Goal: Task Accomplishment & Management: Use online tool/utility

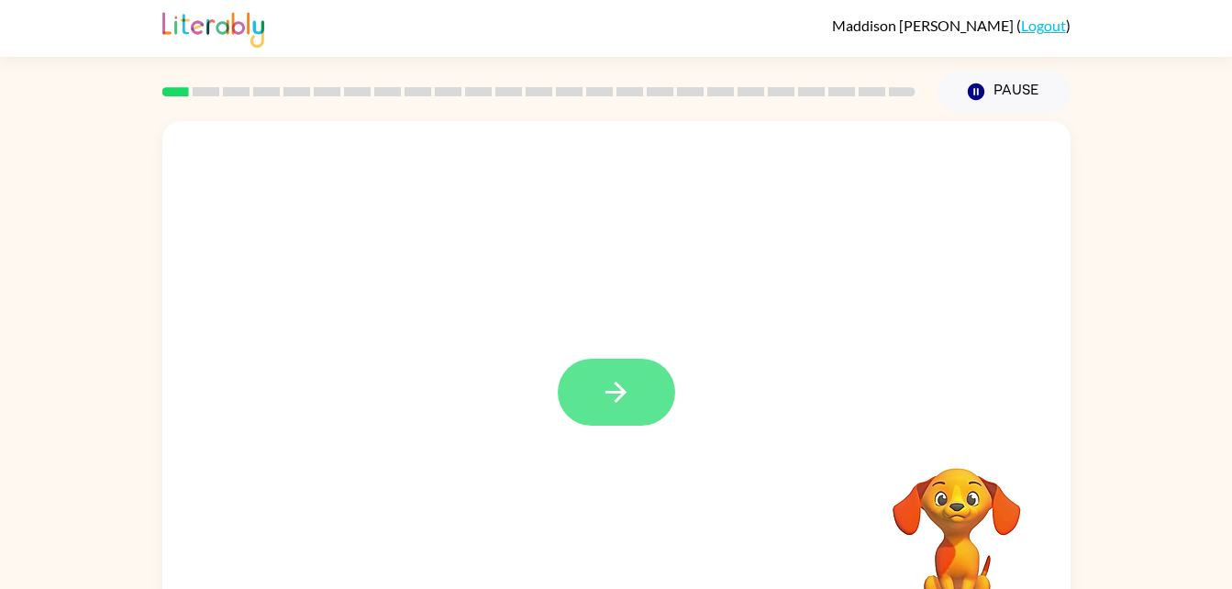
click at [624, 399] on icon "button" at bounding box center [616, 392] width 32 height 32
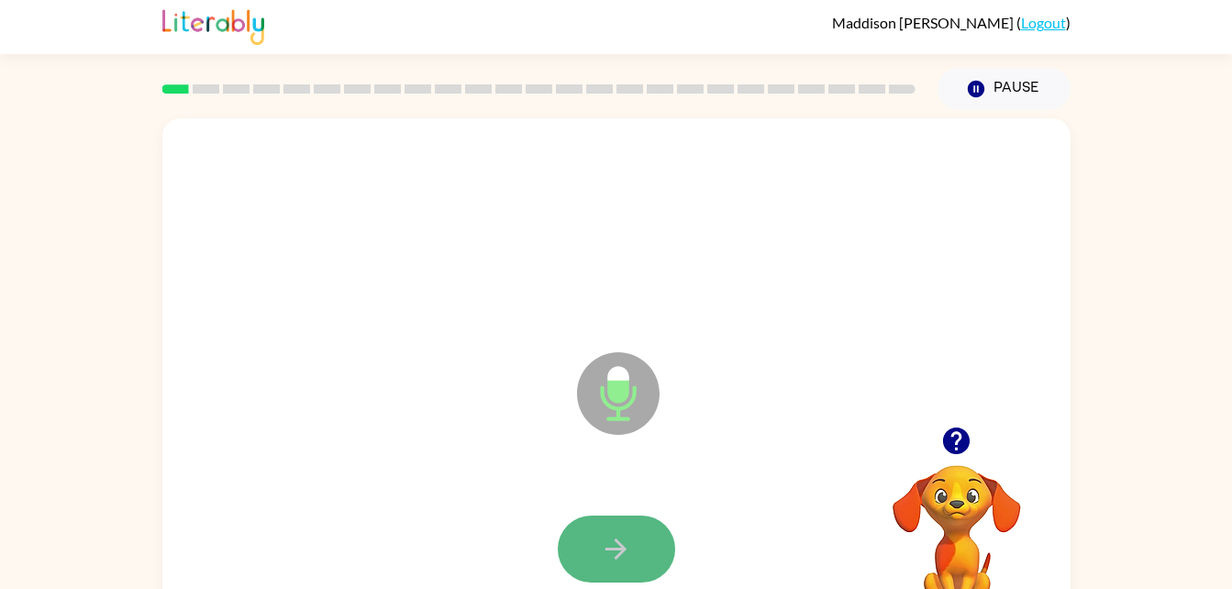
click at [629, 534] on icon "button" at bounding box center [616, 549] width 32 height 32
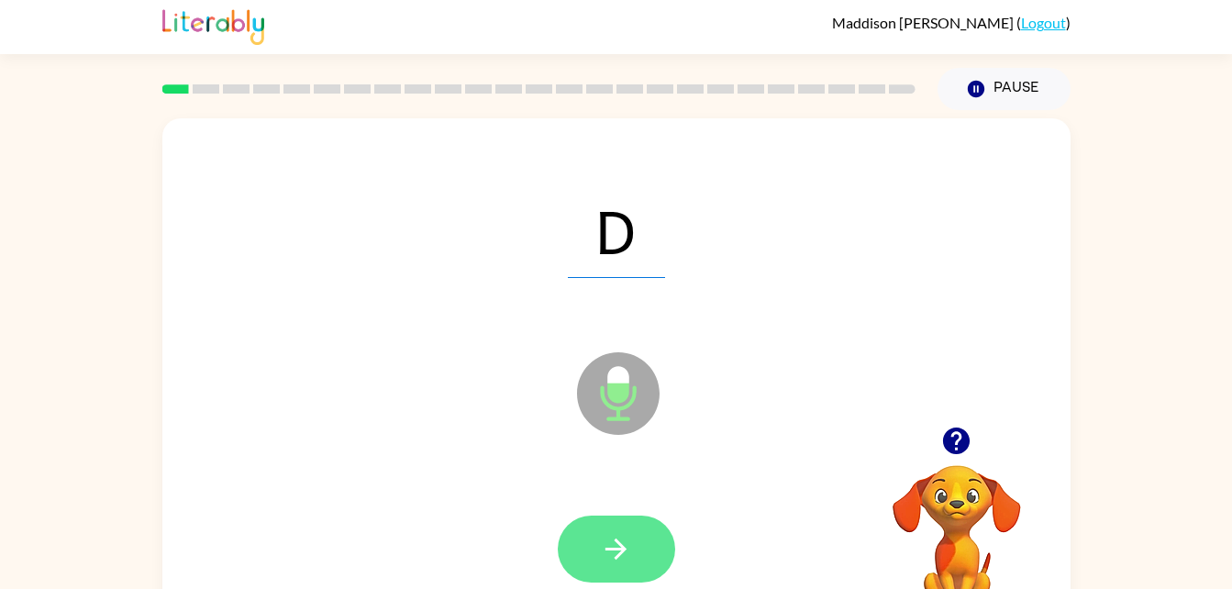
click at [648, 537] on button "button" at bounding box center [616, 549] width 117 height 67
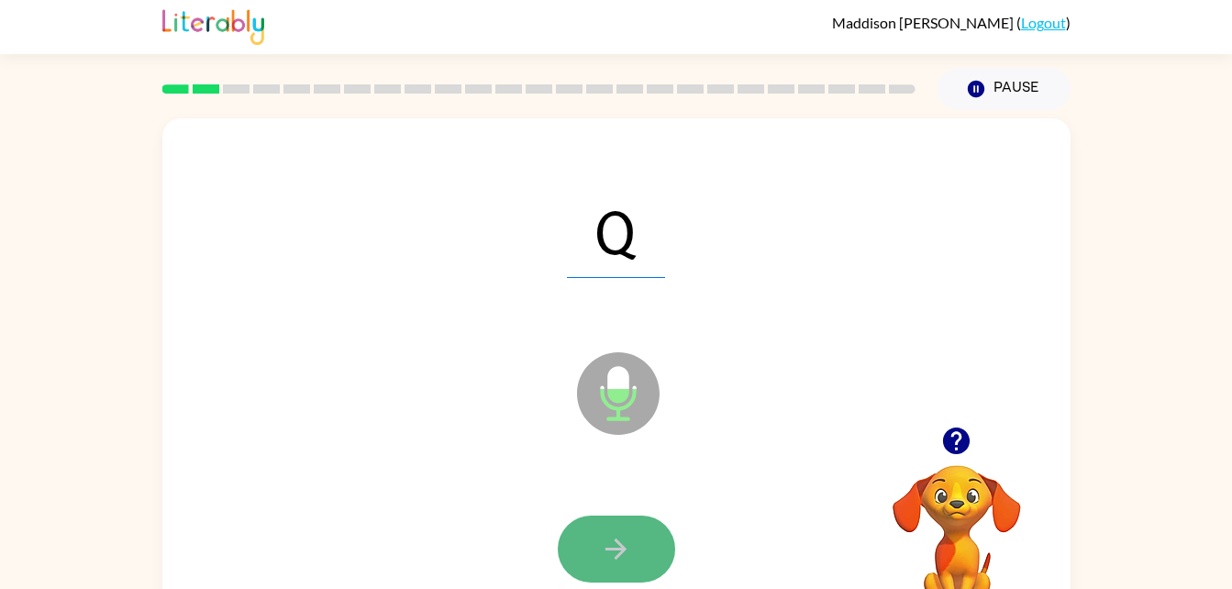
click at [588, 560] on button "button" at bounding box center [616, 549] width 117 height 67
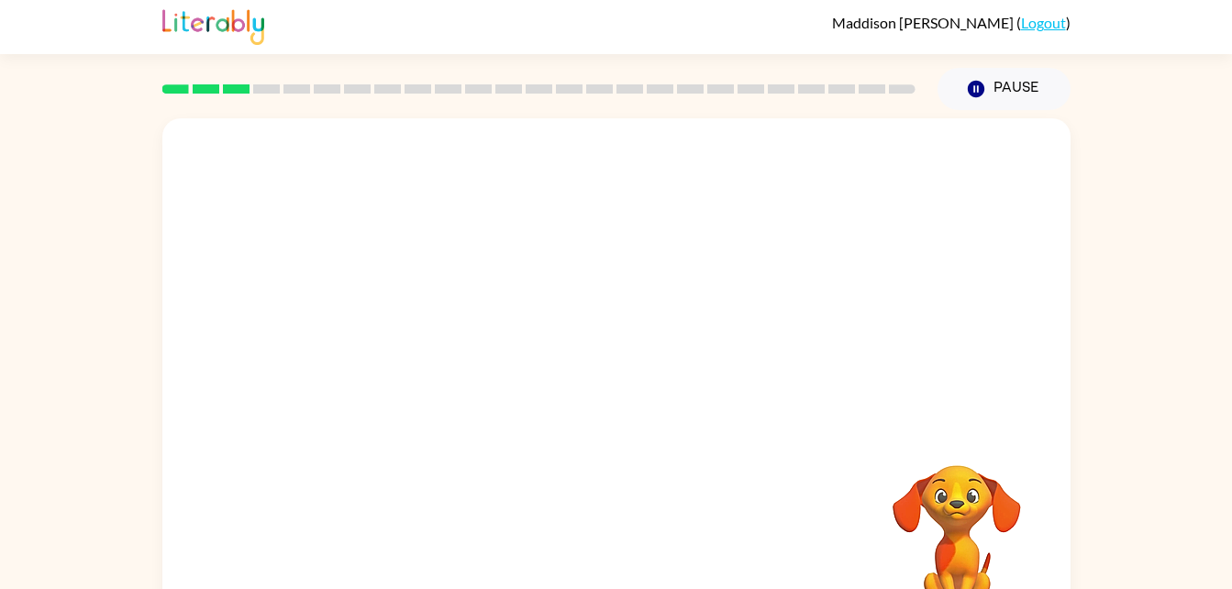
click at [604, 475] on div "Your browser must support playing .mp4 files to use Literably. Please try using…" at bounding box center [616, 380] width 908 height 524
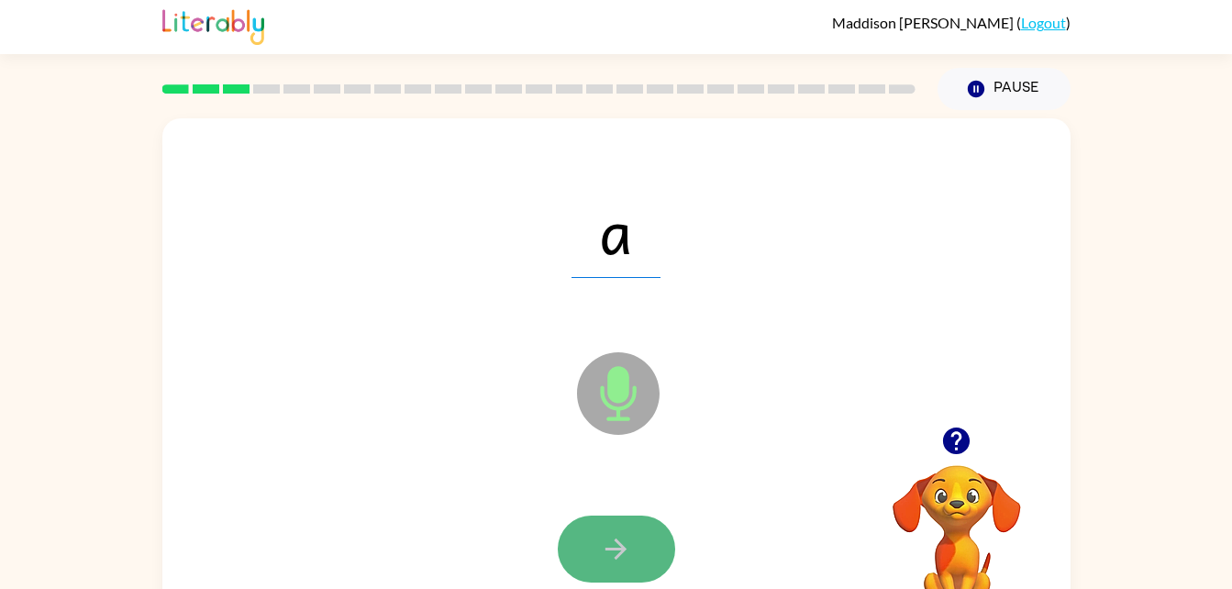
click at [596, 539] on button "button" at bounding box center [616, 549] width 117 height 67
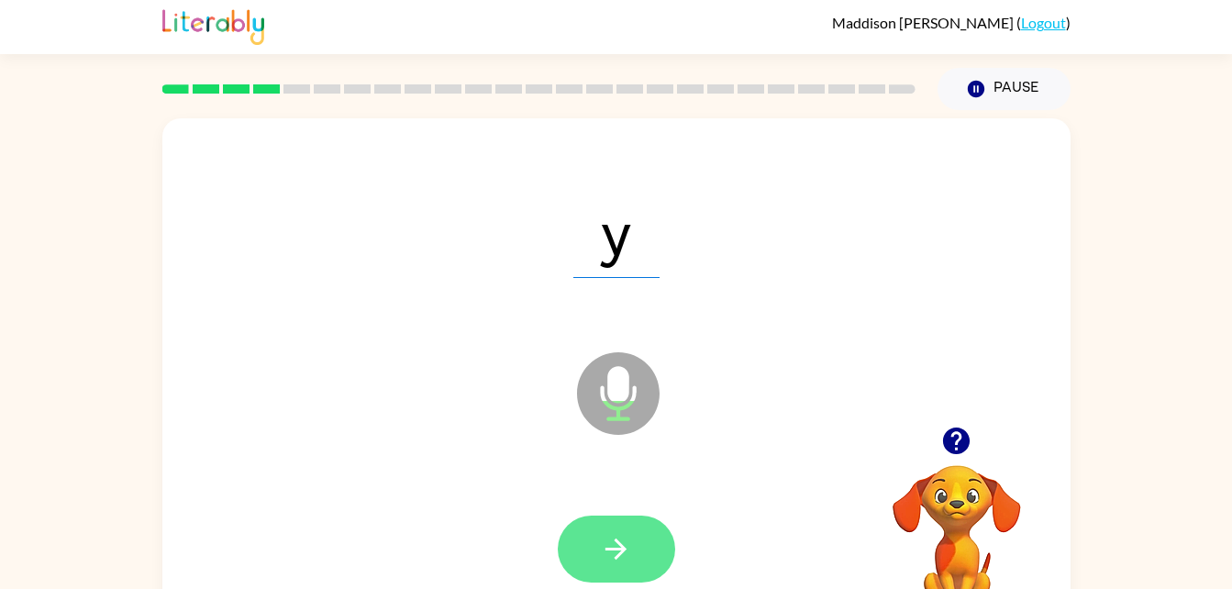
click at [596, 540] on button "button" at bounding box center [616, 549] width 117 height 67
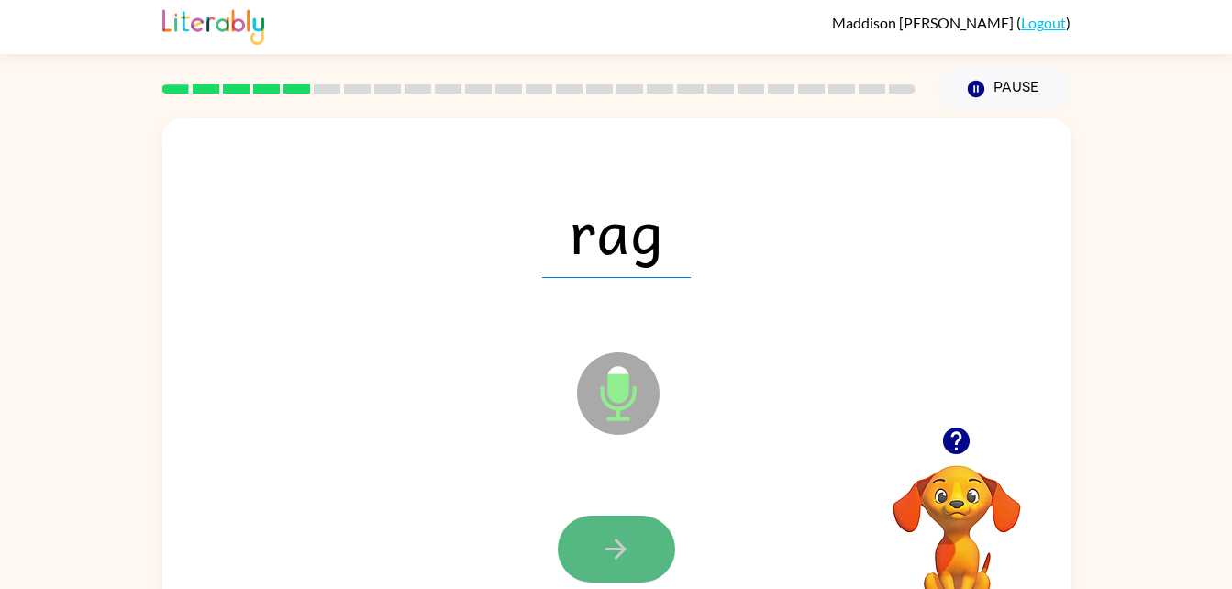
click at [607, 555] on icon "button" at bounding box center [616, 549] width 32 height 32
click at [605, 556] on icon "button" at bounding box center [616, 549] width 32 height 32
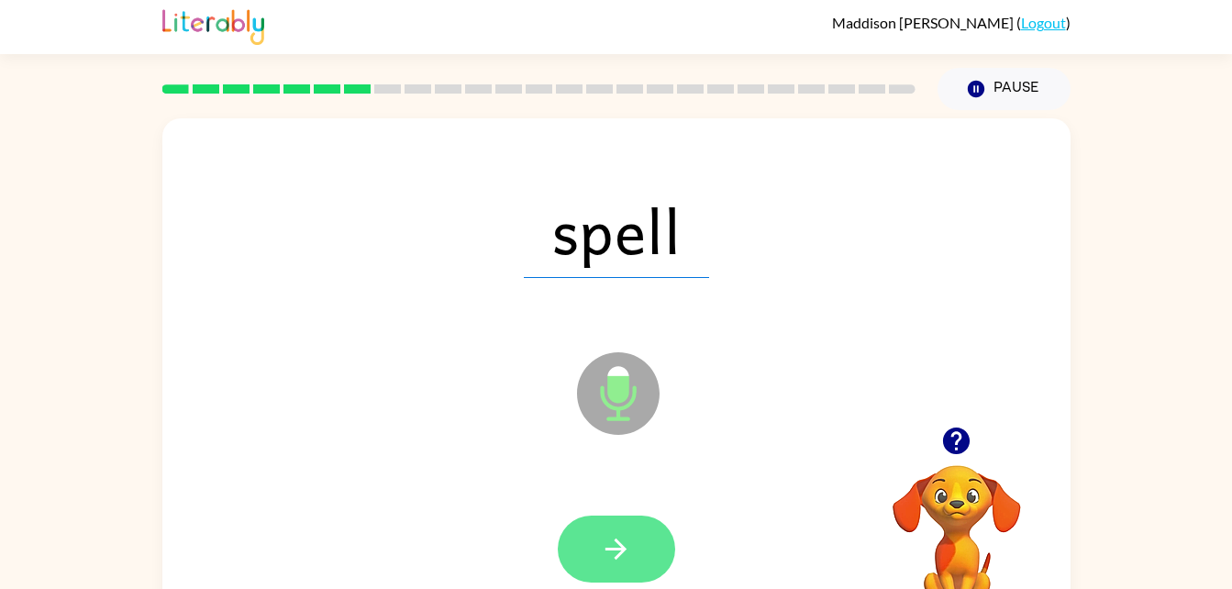
click at [585, 549] on button "button" at bounding box center [616, 549] width 117 height 67
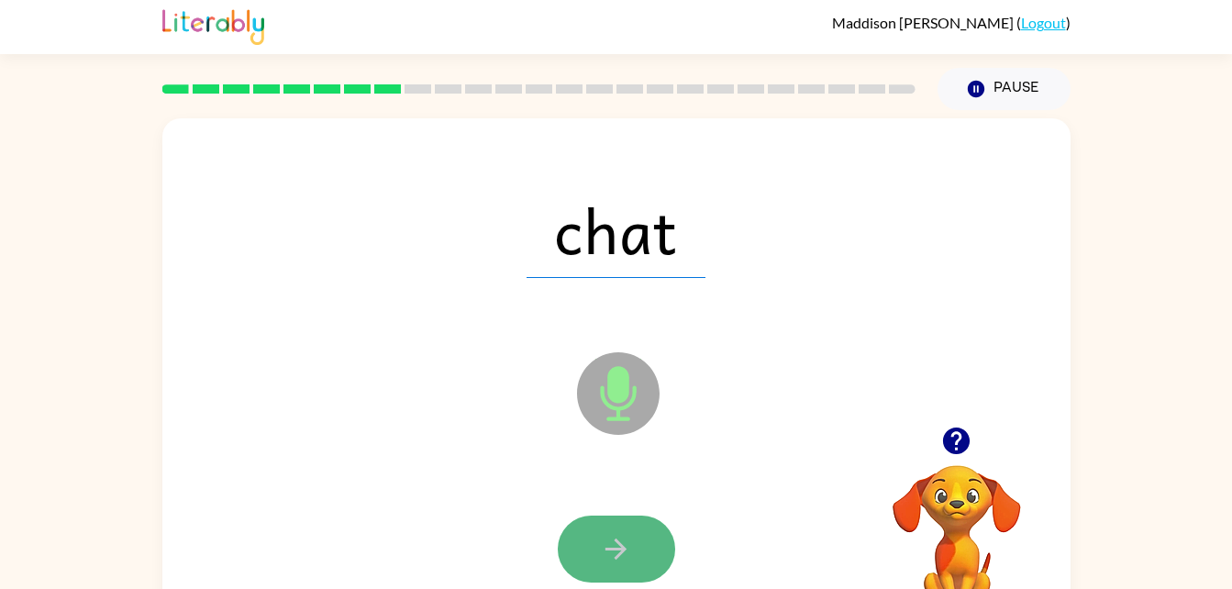
click at [607, 534] on icon "button" at bounding box center [616, 549] width 32 height 32
click at [570, 552] on button "button" at bounding box center [616, 549] width 117 height 67
click at [593, 527] on button "button" at bounding box center [616, 549] width 117 height 67
click at [632, 534] on button "button" at bounding box center [616, 549] width 117 height 67
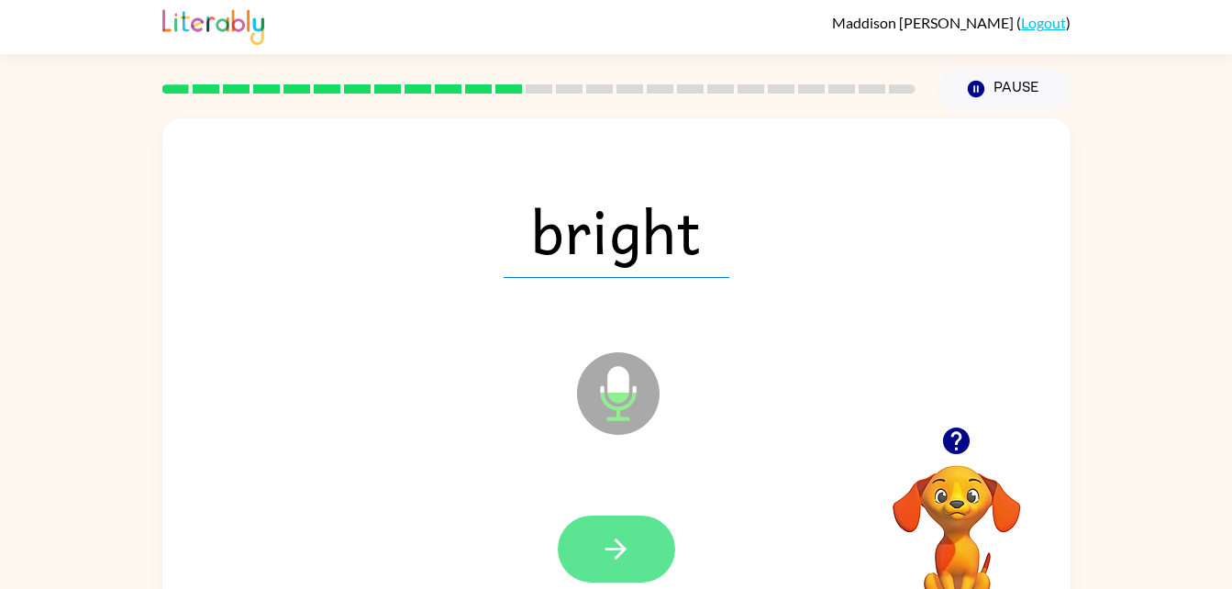
click at [632, 541] on button "button" at bounding box center [616, 549] width 117 height 67
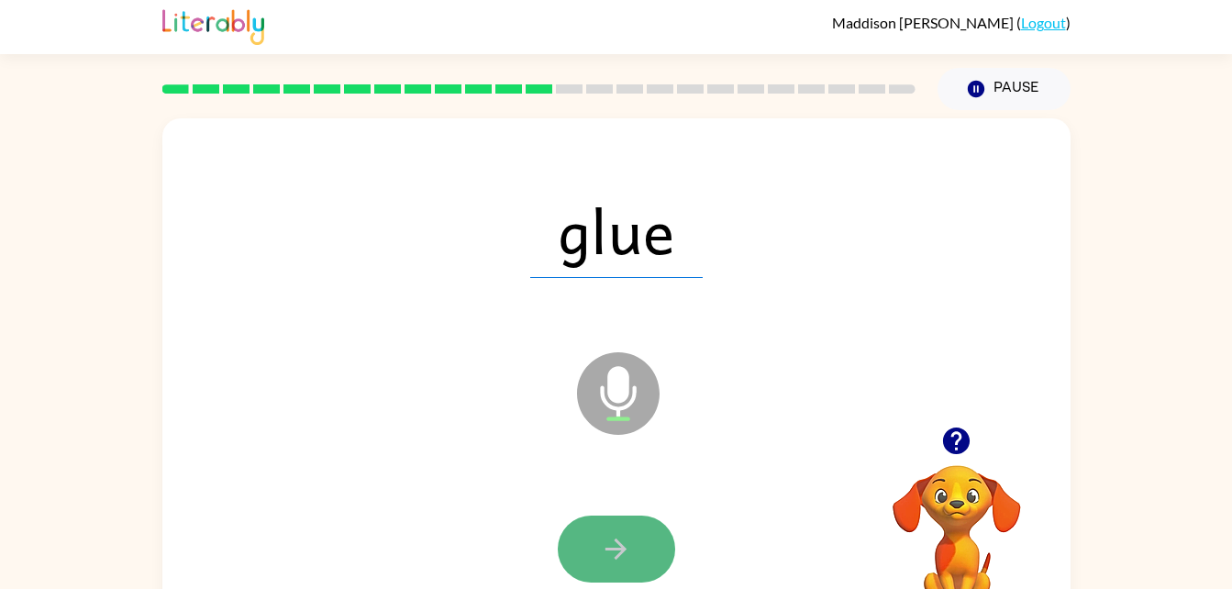
click at [589, 525] on button "button" at bounding box center [616, 549] width 117 height 67
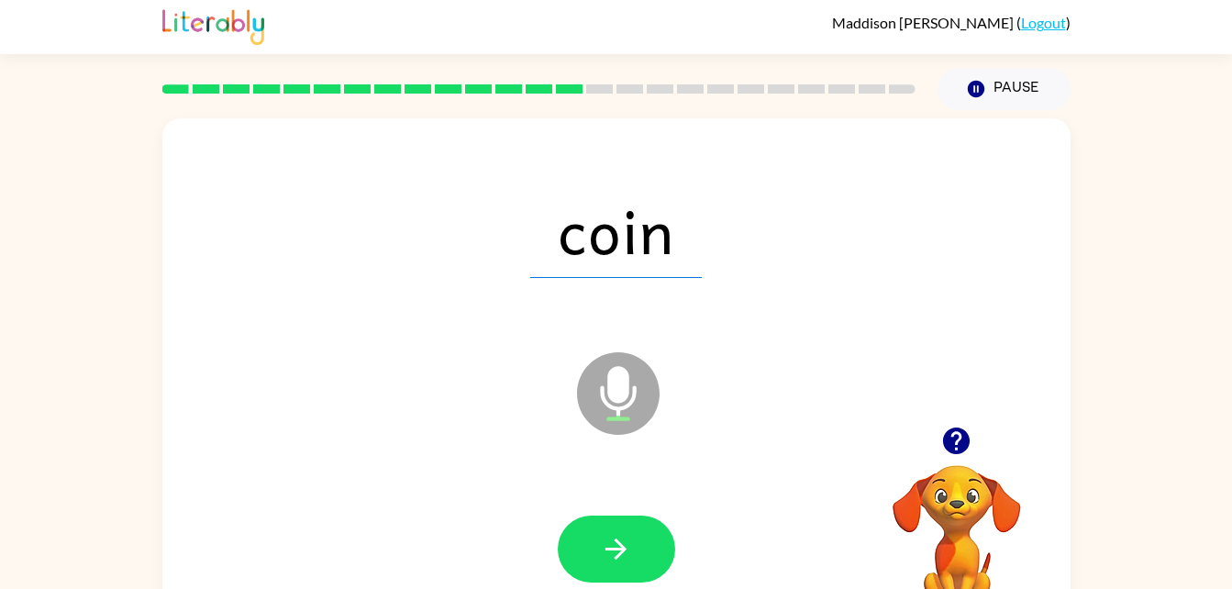
scroll to position [0, 0]
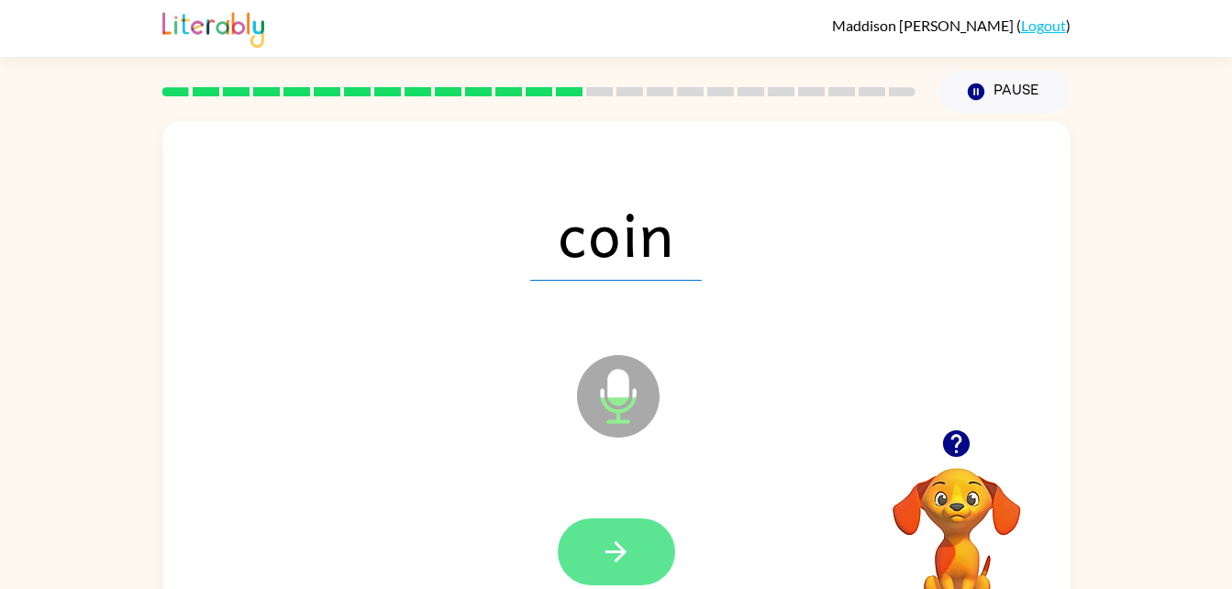
click at [651, 538] on button "button" at bounding box center [616, 551] width 117 height 67
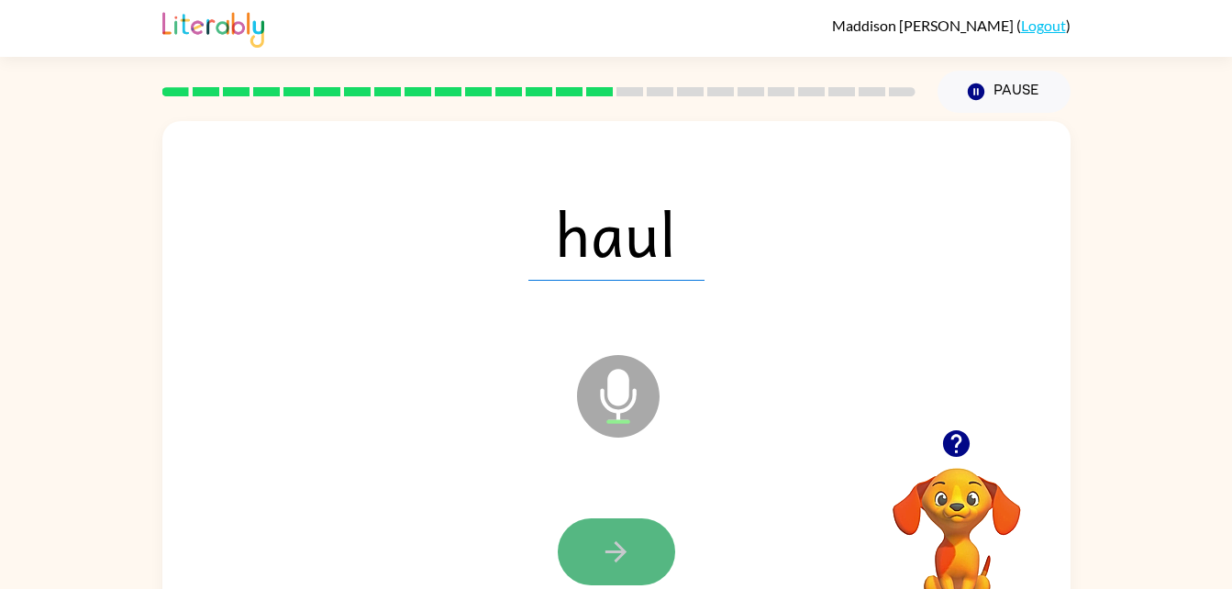
click at [594, 533] on button "button" at bounding box center [616, 551] width 117 height 67
click at [593, 541] on button "button" at bounding box center [616, 551] width 117 height 67
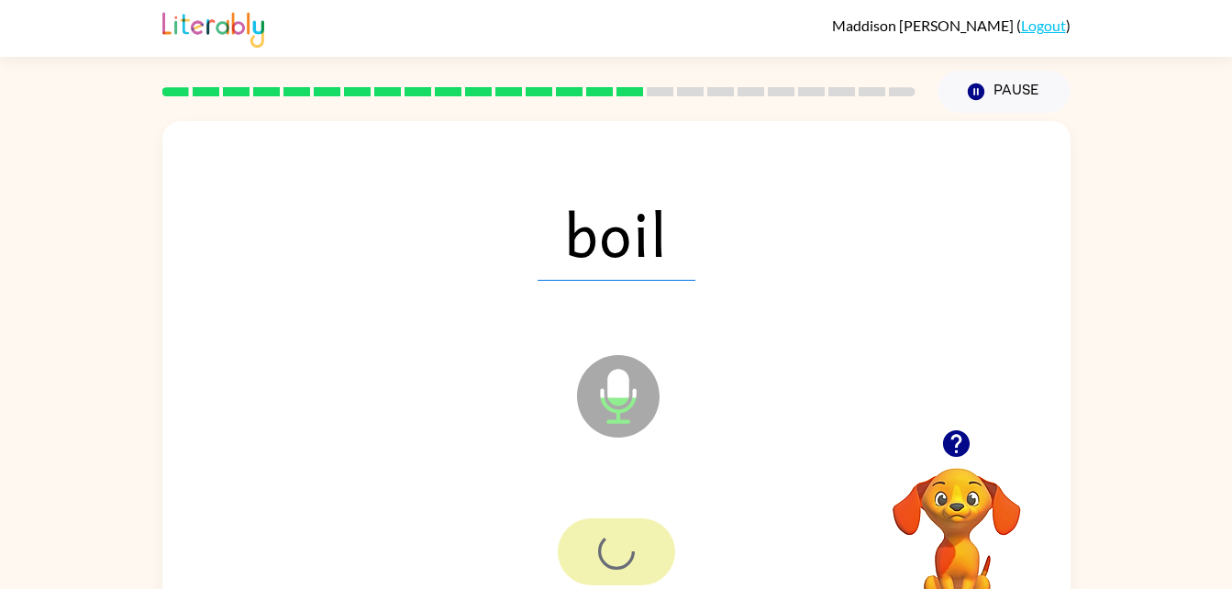
click at [593, 541] on div at bounding box center [616, 551] width 117 height 67
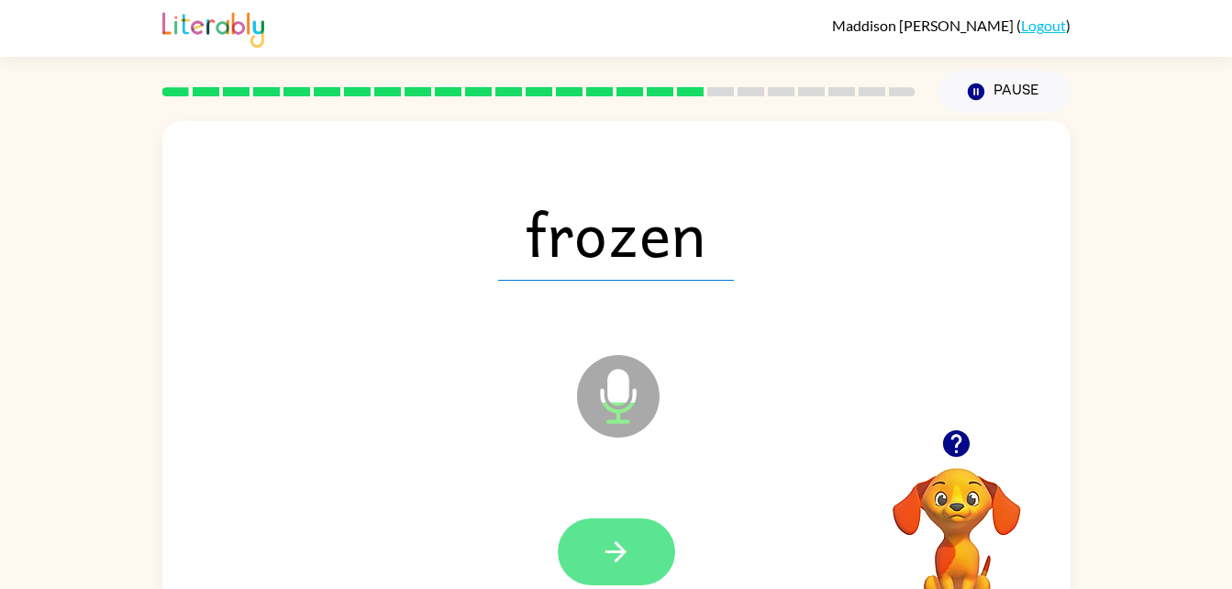
click at [611, 555] on icon "button" at bounding box center [616, 552] width 32 height 32
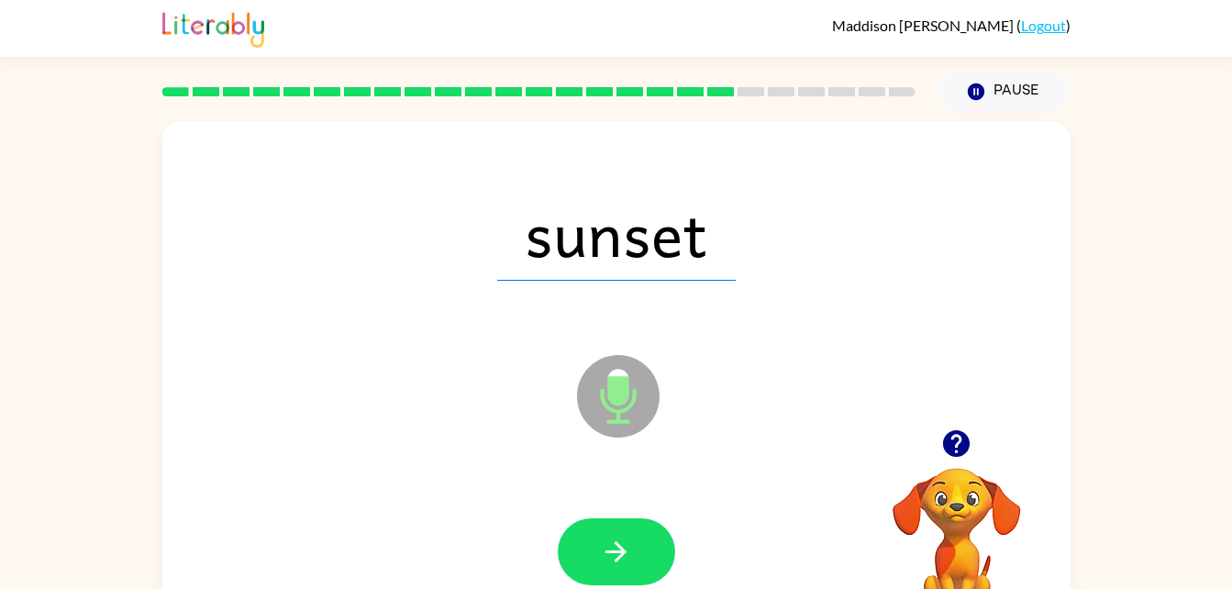
click at [611, 555] on icon "button" at bounding box center [616, 552] width 32 height 32
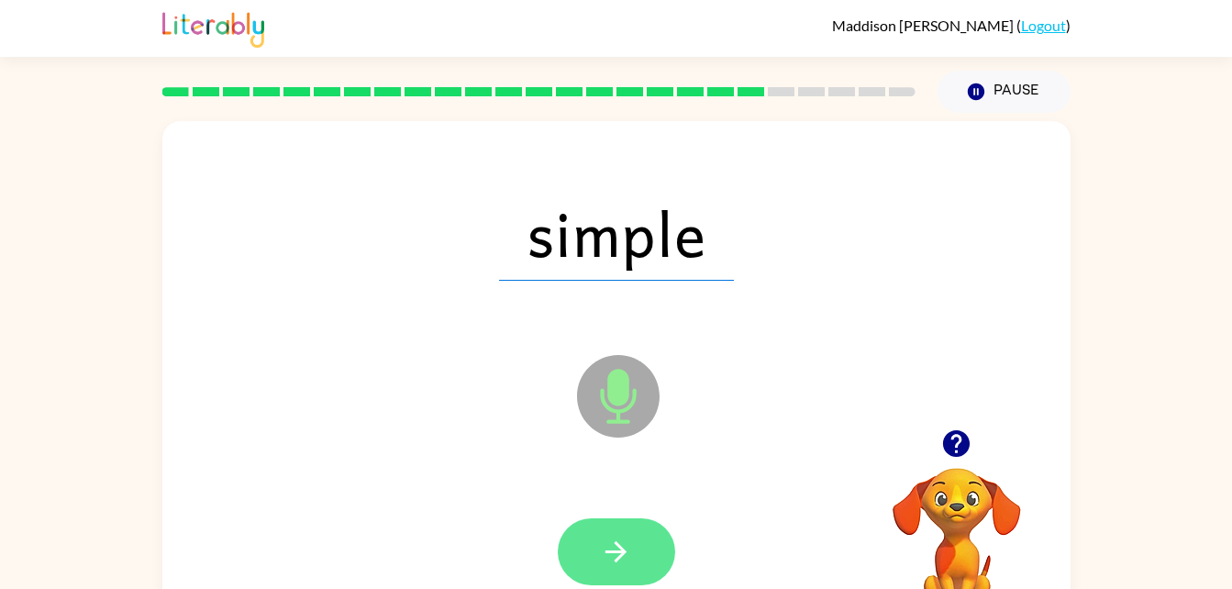
click at [602, 556] on icon "button" at bounding box center [616, 552] width 32 height 32
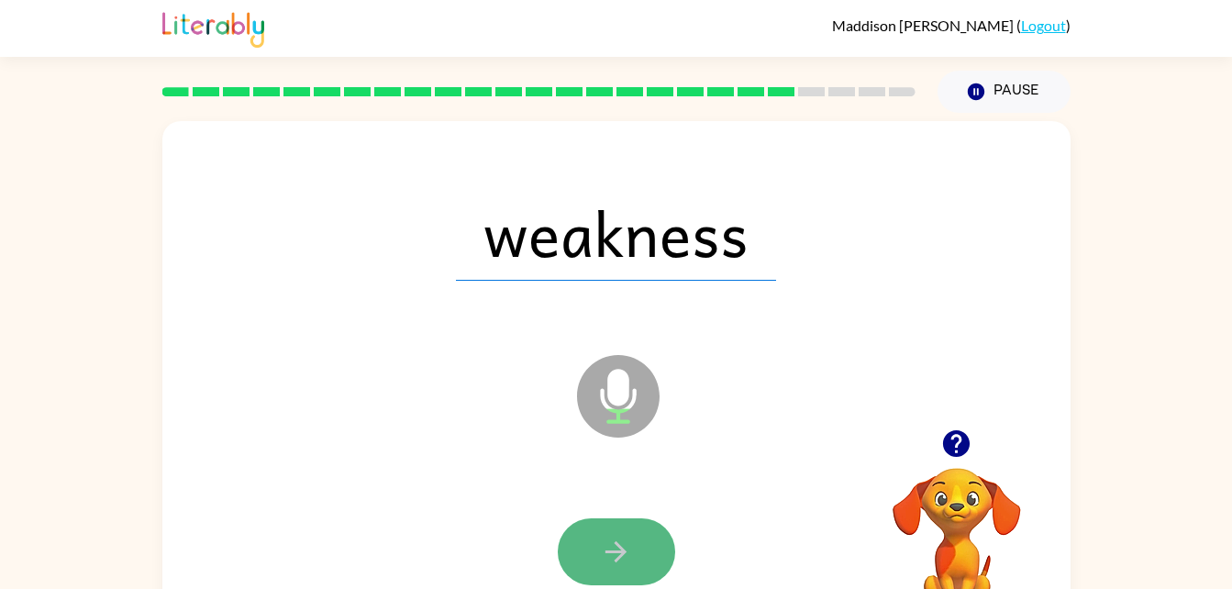
click at [602, 557] on icon "button" at bounding box center [616, 552] width 32 height 32
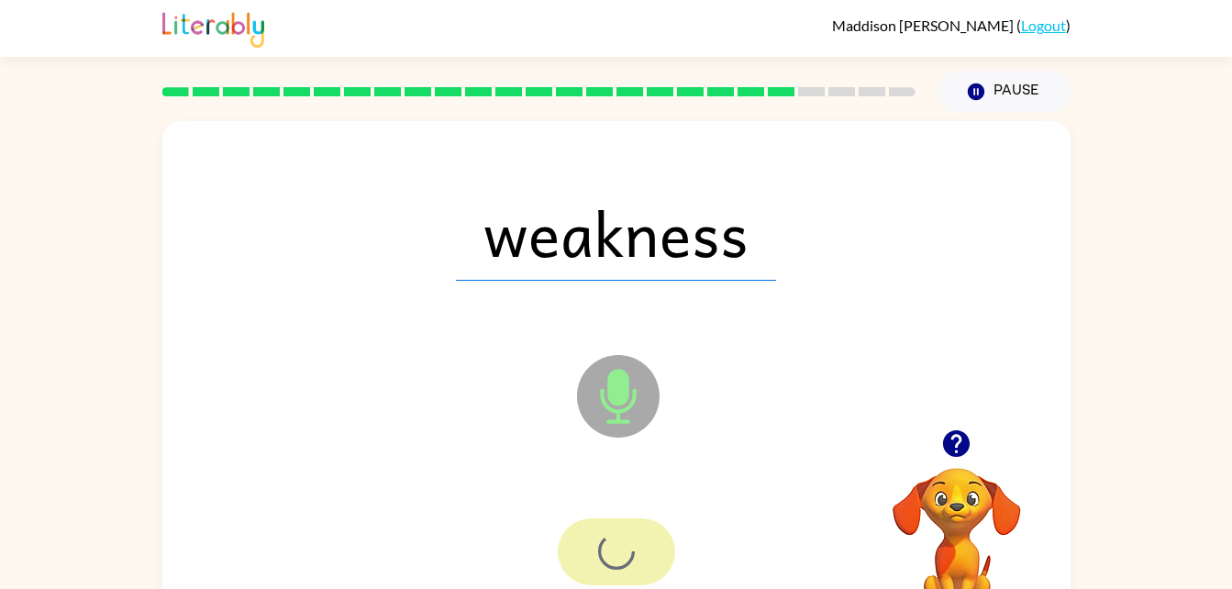
click at [602, 557] on div at bounding box center [616, 551] width 117 height 67
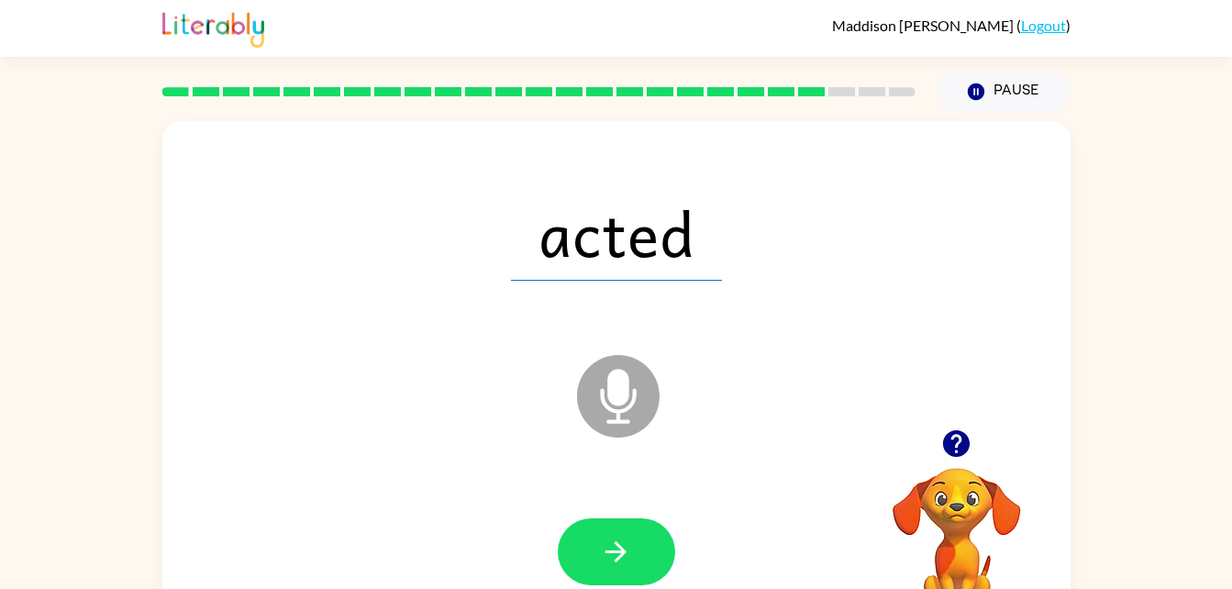
click at [602, 557] on icon "button" at bounding box center [616, 552] width 32 height 32
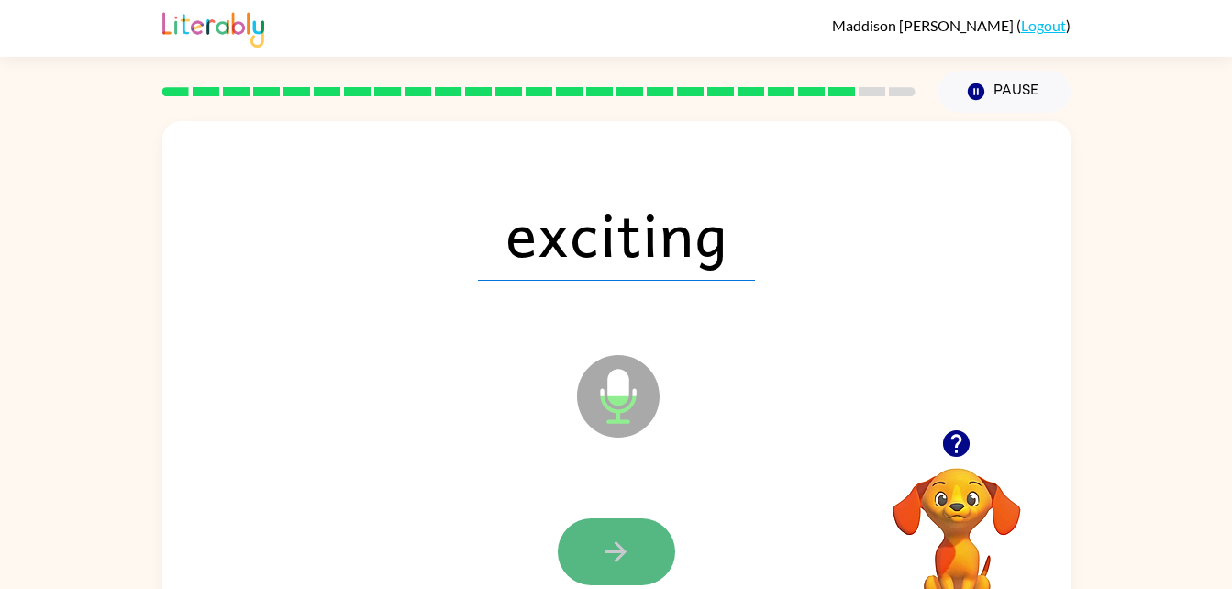
click at [585, 546] on button "button" at bounding box center [616, 551] width 117 height 67
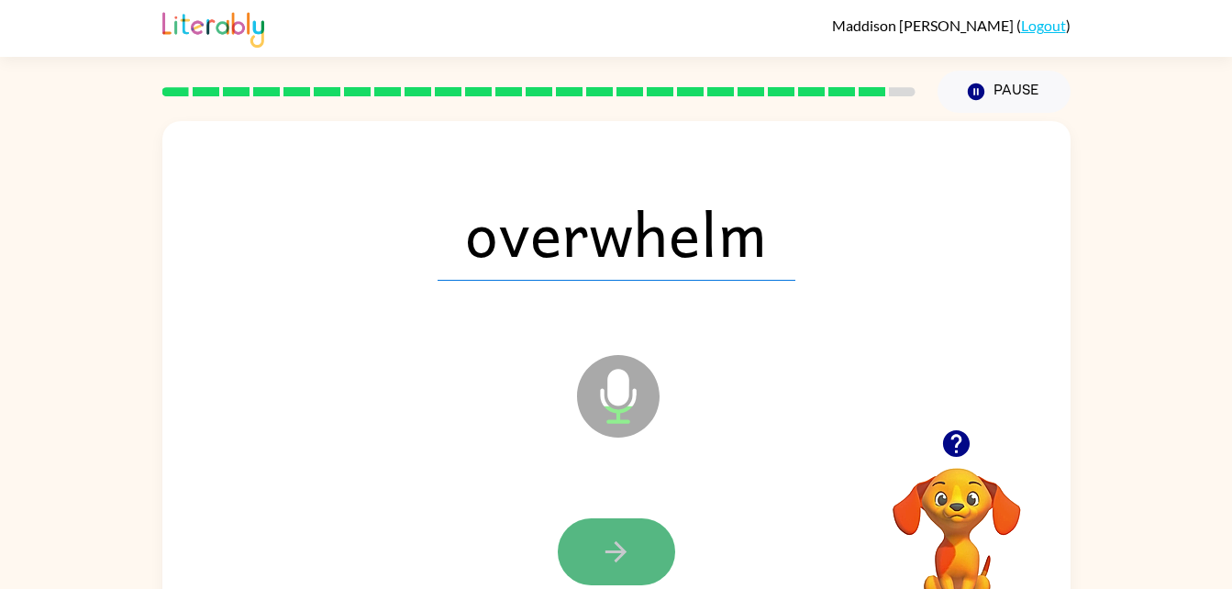
click at [581, 552] on button "button" at bounding box center [616, 551] width 117 height 67
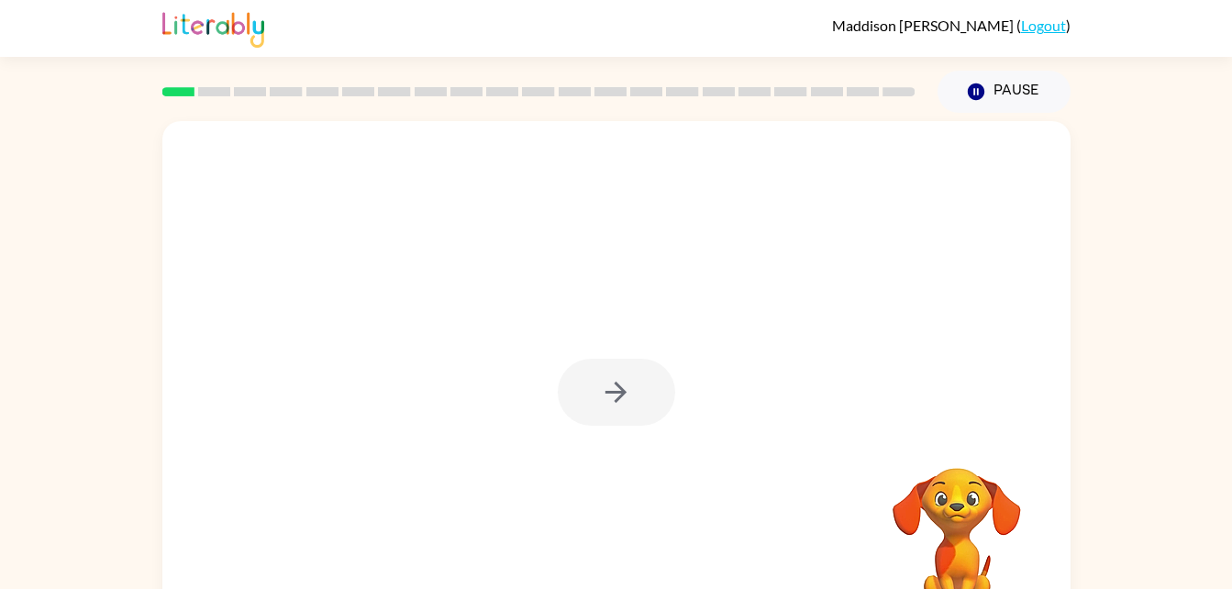
click at [618, 361] on div at bounding box center [616, 392] width 117 height 67
click at [612, 366] on button "button" at bounding box center [616, 392] width 117 height 67
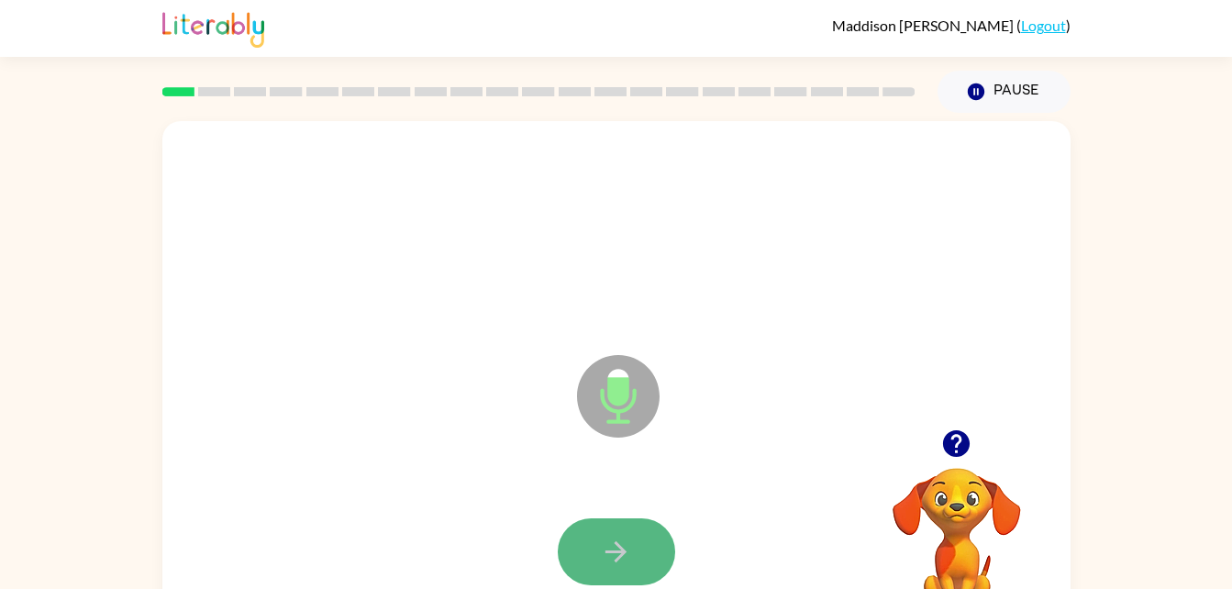
click at [616, 563] on icon "button" at bounding box center [616, 552] width 32 height 32
click at [613, 550] on icon "button" at bounding box center [616, 552] width 32 height 32
click at [612, 538] on icon "button" at bounding box center [616, 552] width 32 height 32
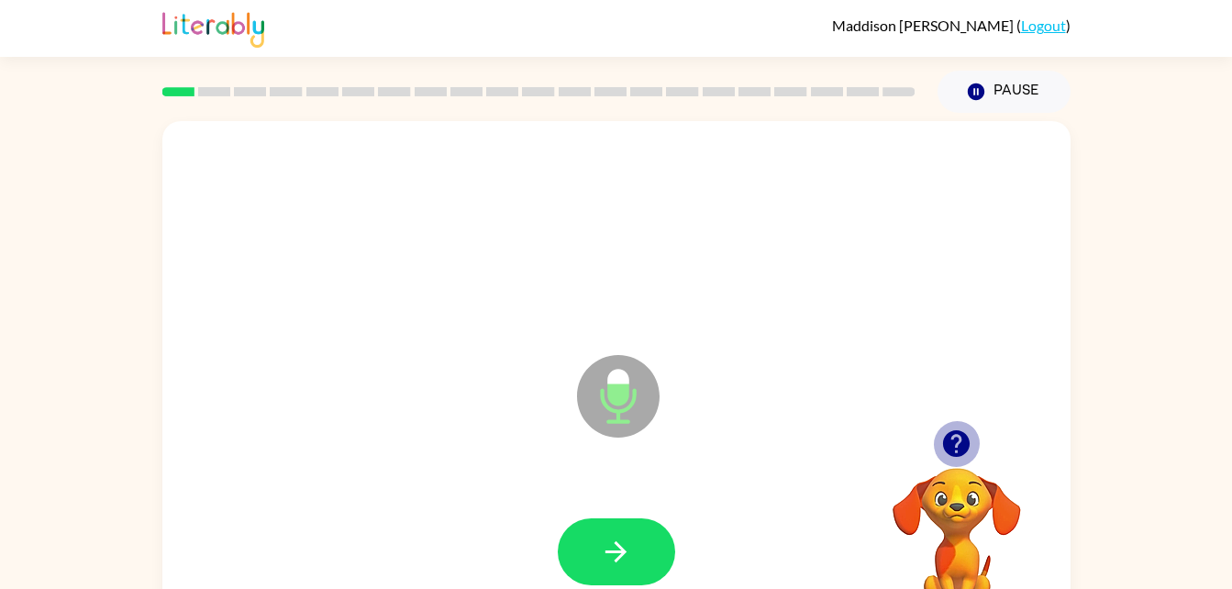
click at [971, 442] on icon "button" at bounding box center [956, 444] width 32 height 32
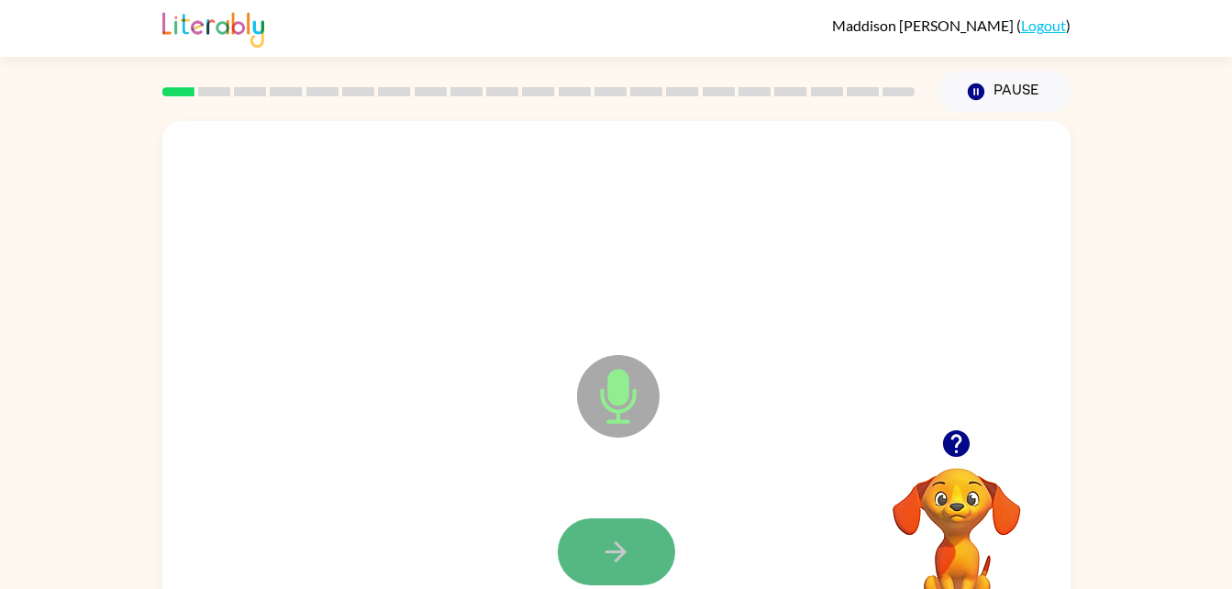
click at [601, 553] on icon "button" at bounding box center [616, 552] width 32 height 32
click at [621, 540] on icon "button" at bounding box center [616, 552] width 32 height 32
click at [621, 549] on icon "button" at bounding box center [616, 551] width 21 height 21
click at [617, 538] on icon "button" at bounding box center [616, 552] width 32 height 32
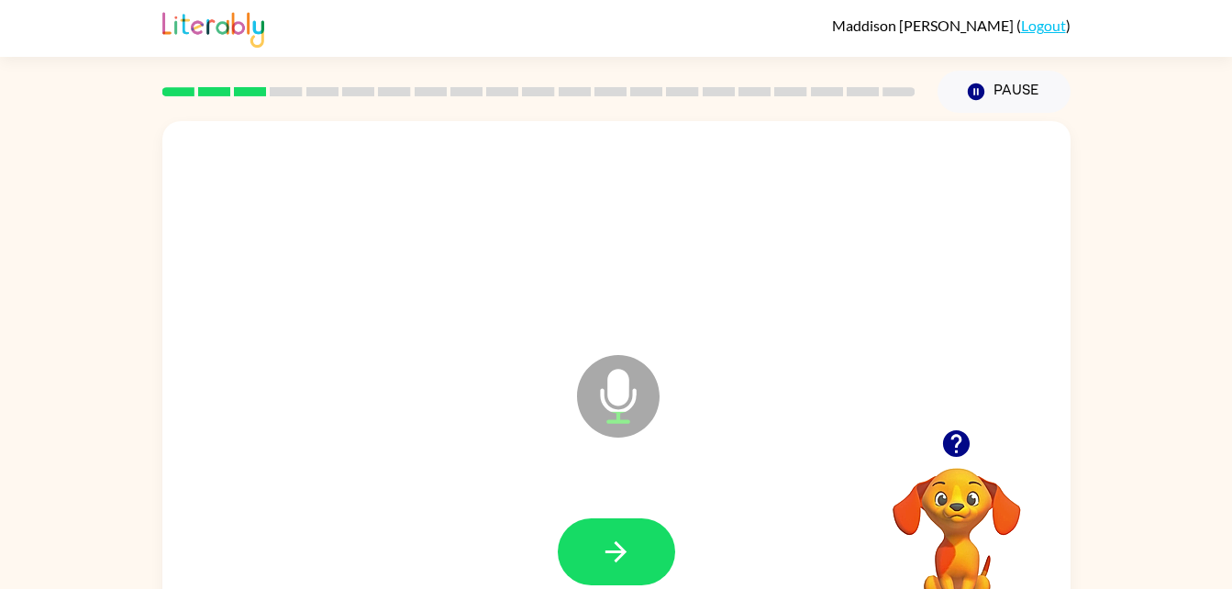
click at [619, 534] on button "button" at bounding box center [616, 551] width 117 height 67
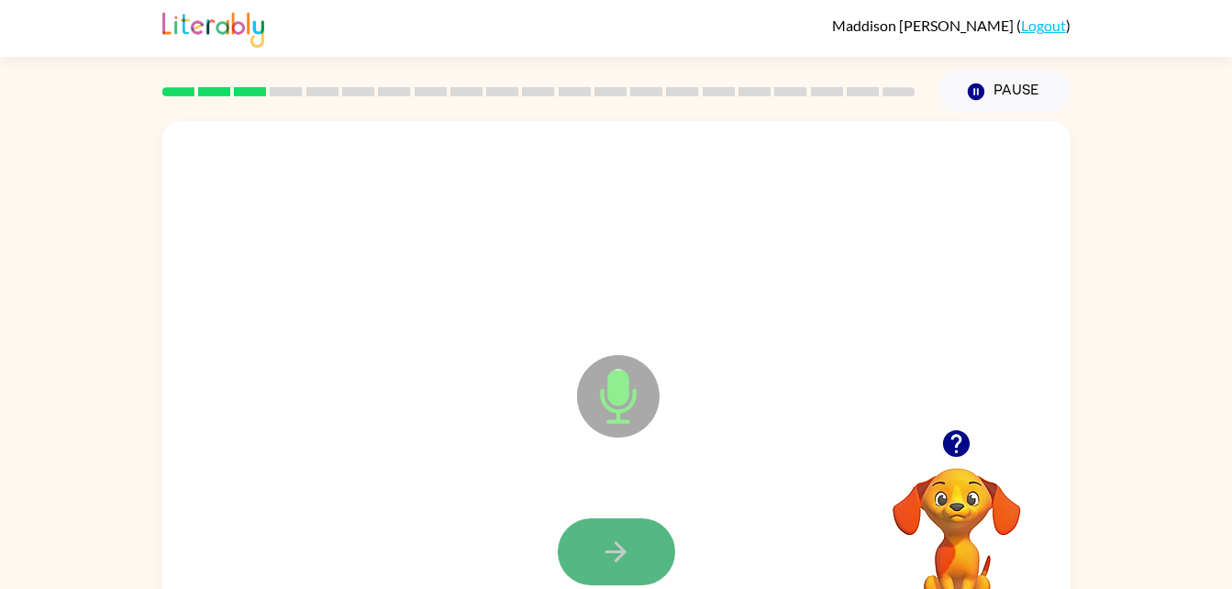
click at [616, 539] on icon "button" at bounding box center [616, 552] width 32 height 32
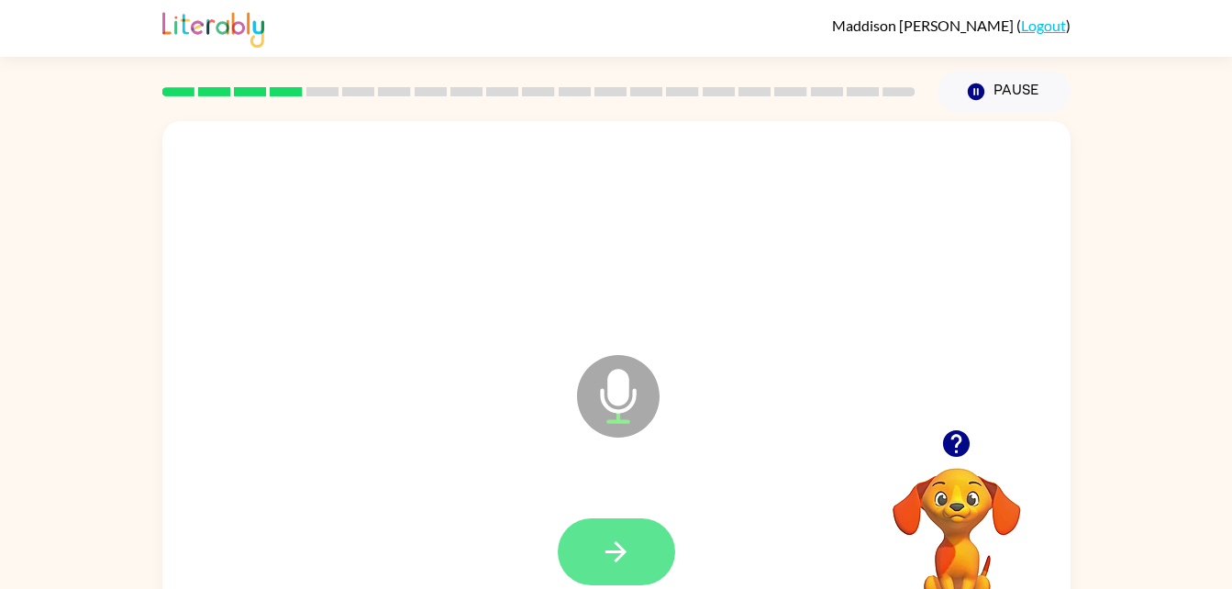
click at [613, 538] on icon "button" at bounding box center [616, 552] width 32 height 32
click at [960, 439] on icon "button" at bounding box center [956, 444] width 32 height 32
click at [594, 557] on button "button" at bounding box center [616, 551] width 117 height 67
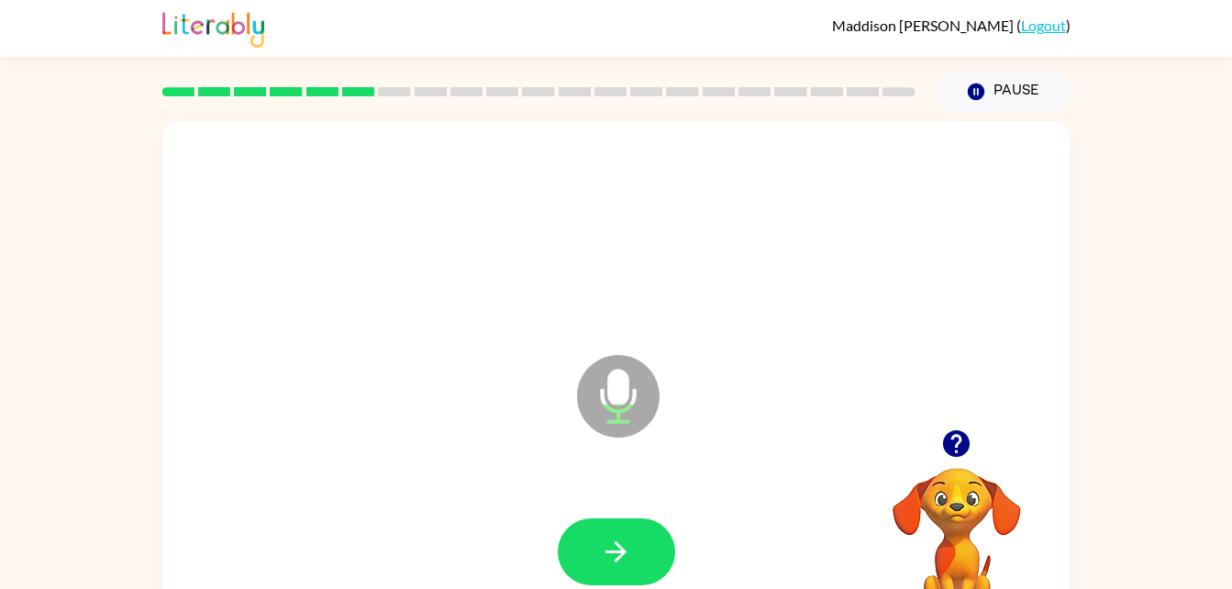
click at [594, 557] on button "button" at bounding box center [616, 551] width 117 height 67
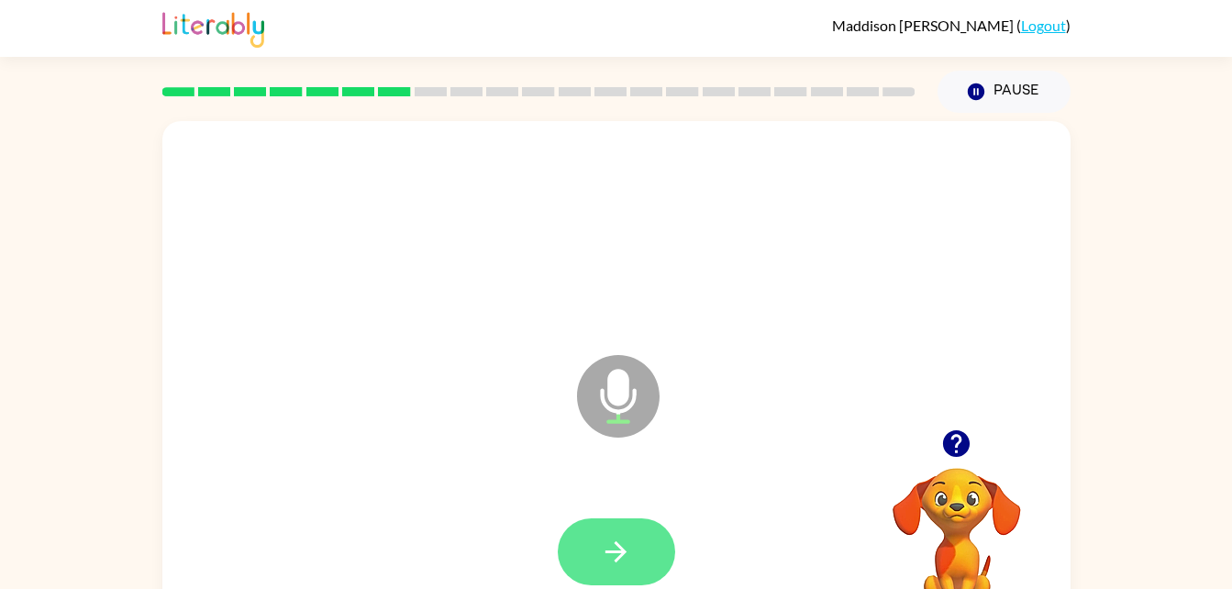
click at [606, 556] on icon "button" at bounding box center [616, 552] width 32 height 32
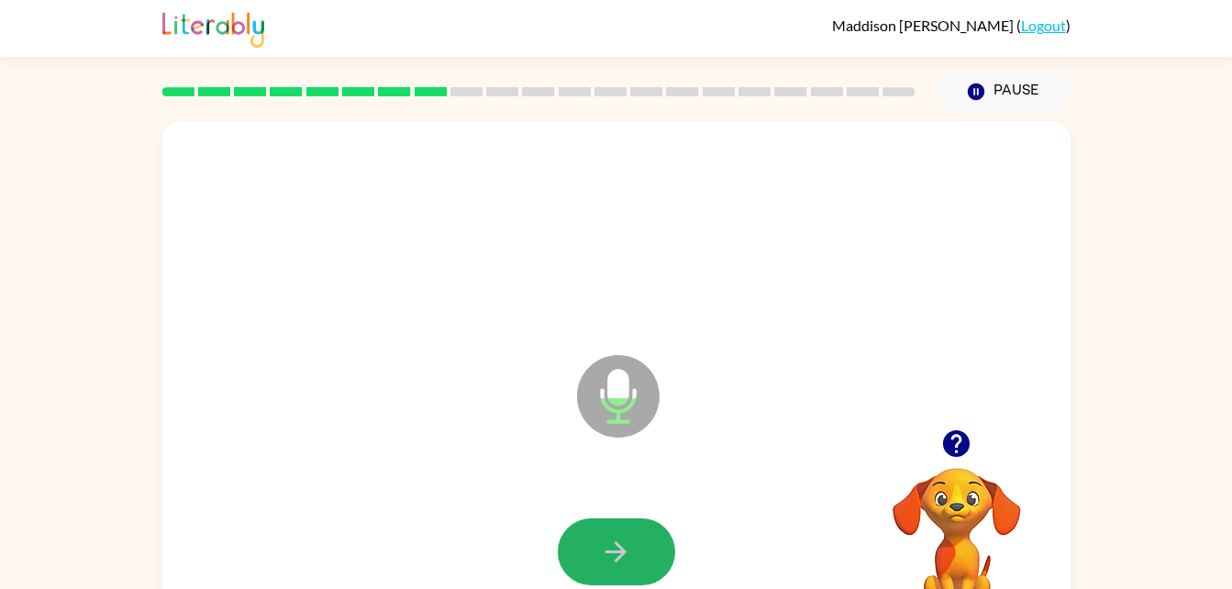
click at [606, 556] on icon "button" at bounding box center [616, 552] width 32 height 32
click at [592, 554] on button "button" at bounding box center [616, 551] width 117 height 67
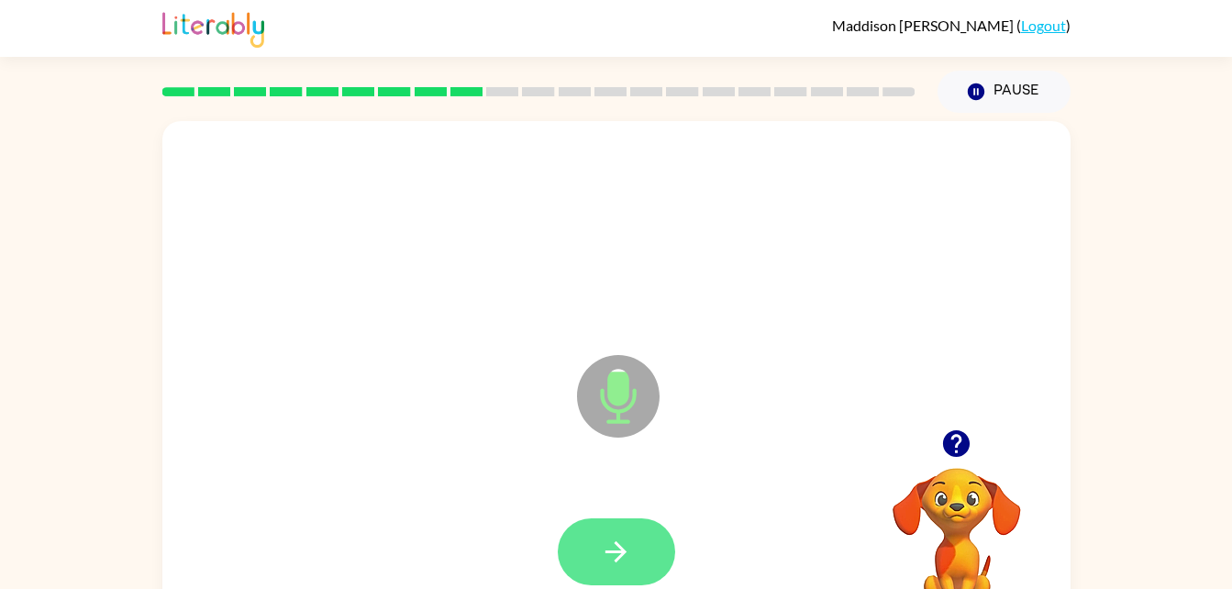
click at [605, 551] on icon "button" at bounding box center [616, 552] width 32 height 32
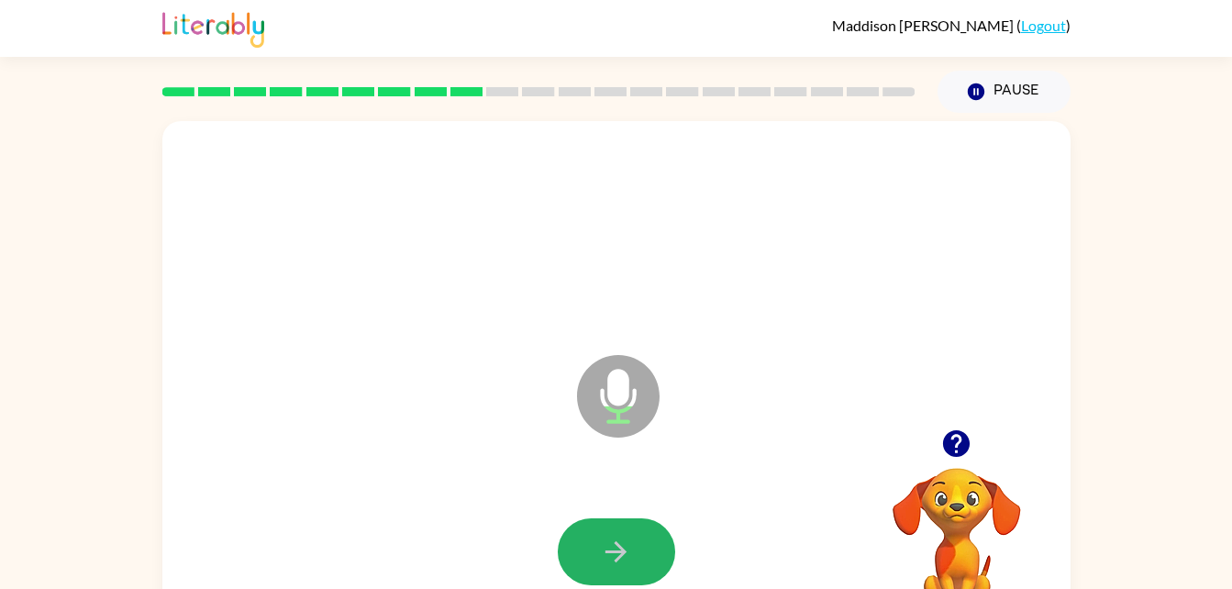
click at [605, 551] on icon "button" at bounding box center [616, 552] width 32 height 32
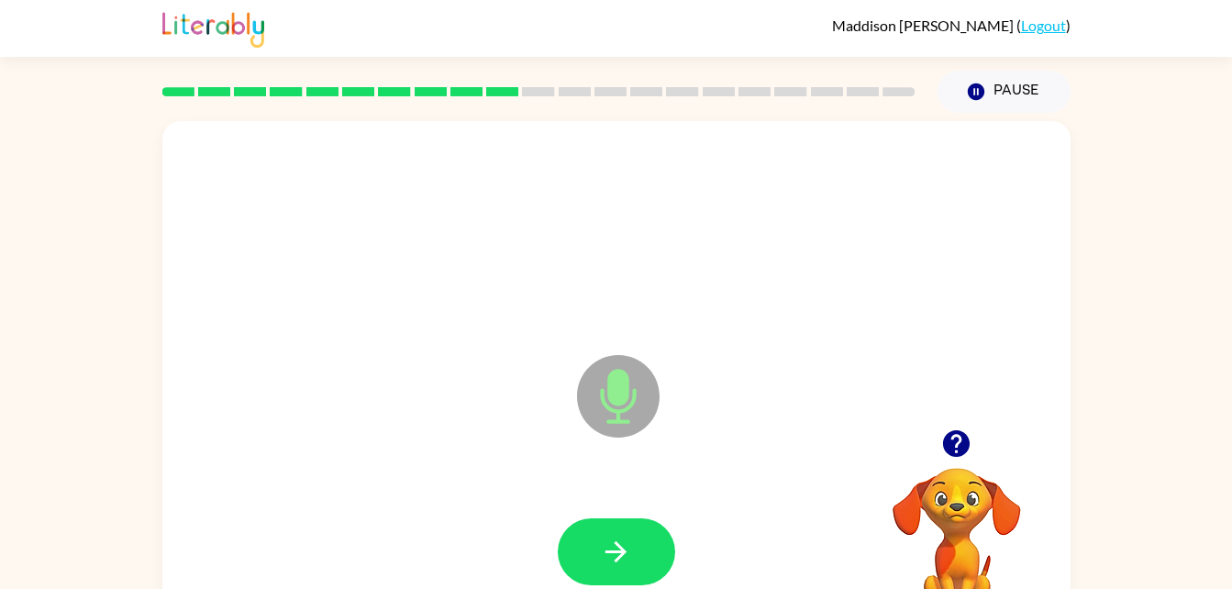
click at [605, 551] on icon "button" at bounding box center [616, 552] width 32 height 32
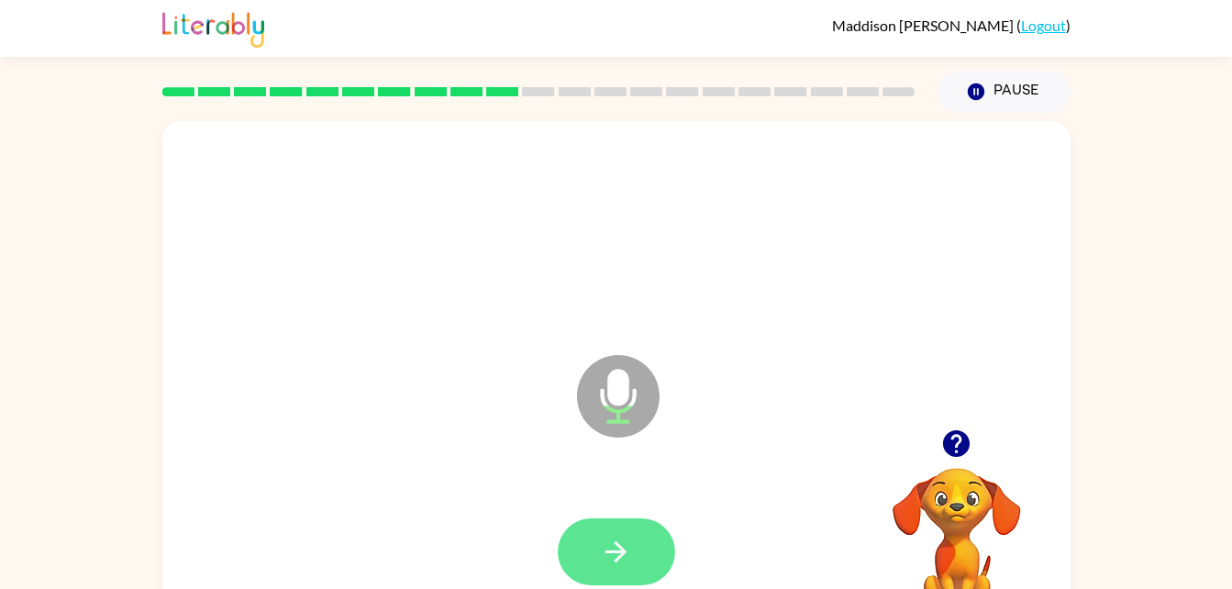
click at [599, 551] on button "button" at bounding box center [616, 551] width 117 height 67
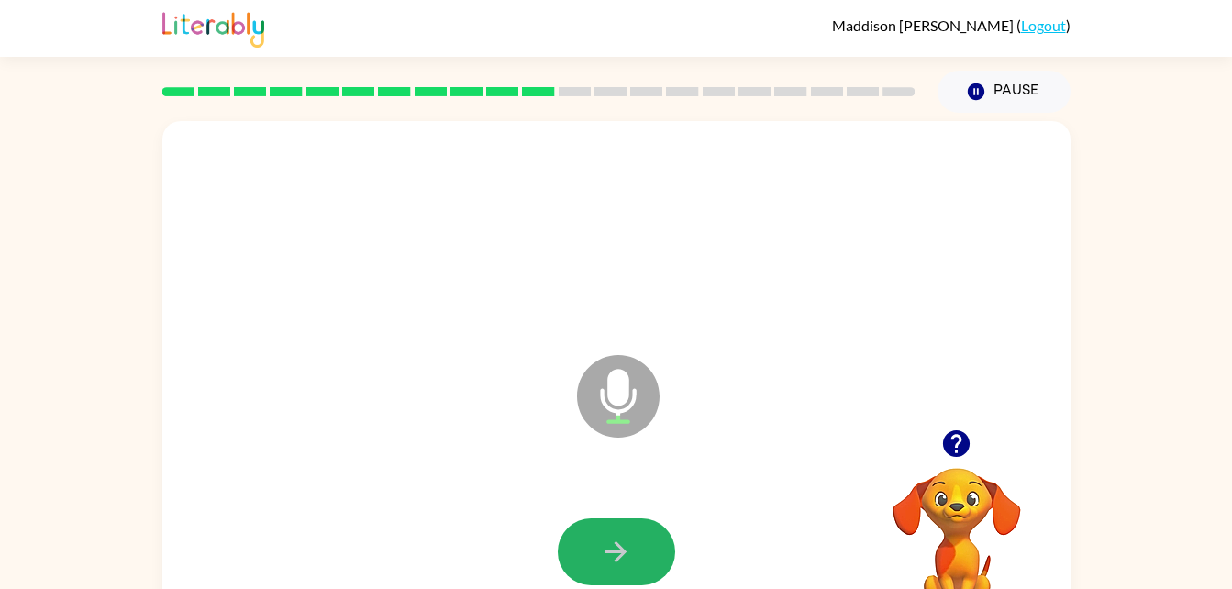
click at [599, 551] on button "button" at bounding box center [616, 551] width 117 height 67
click at [599, 548] on button "button" at bounding box center [616, 551] width 117 height 67
click at [600, 551] on icon "button" at bounding box center [616, 552] width 32 height 32
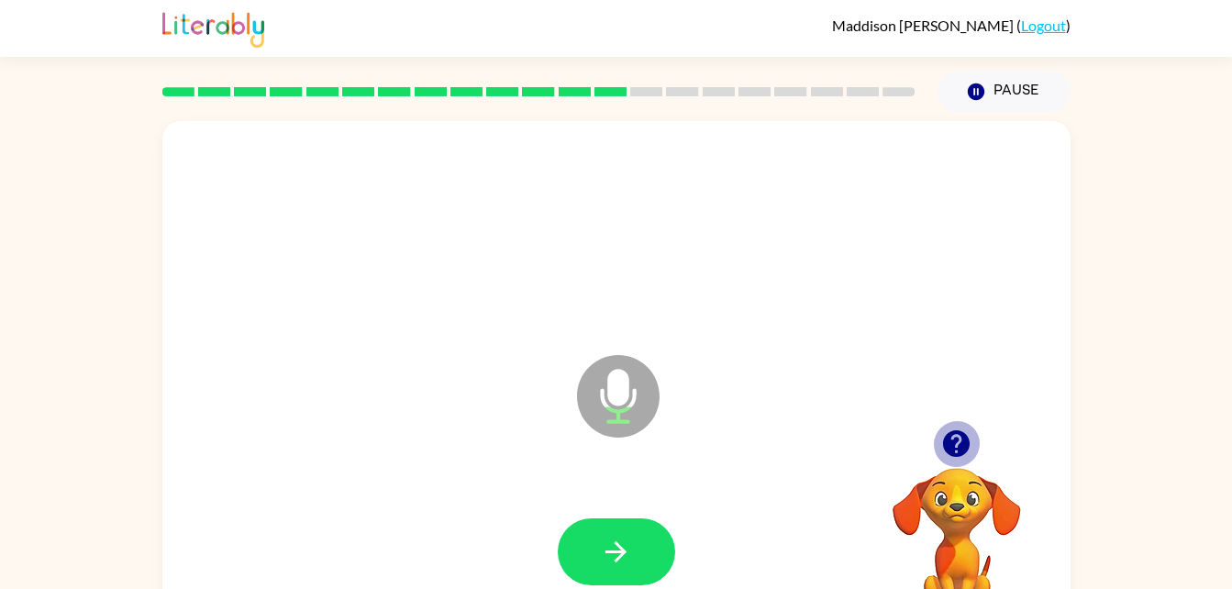
click at [960, 433] on icon "button" at bounding box center [956, 443] width 27 height 27
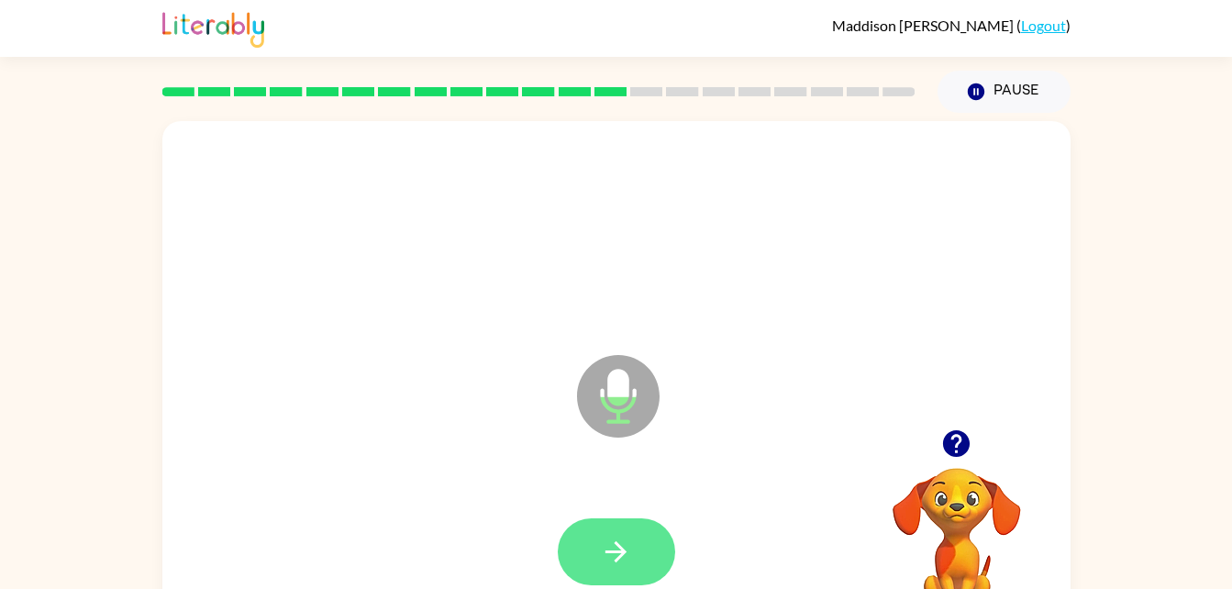
click at [622, 539] on icon "button" at bounding box center [616, 552] width 32 height 32
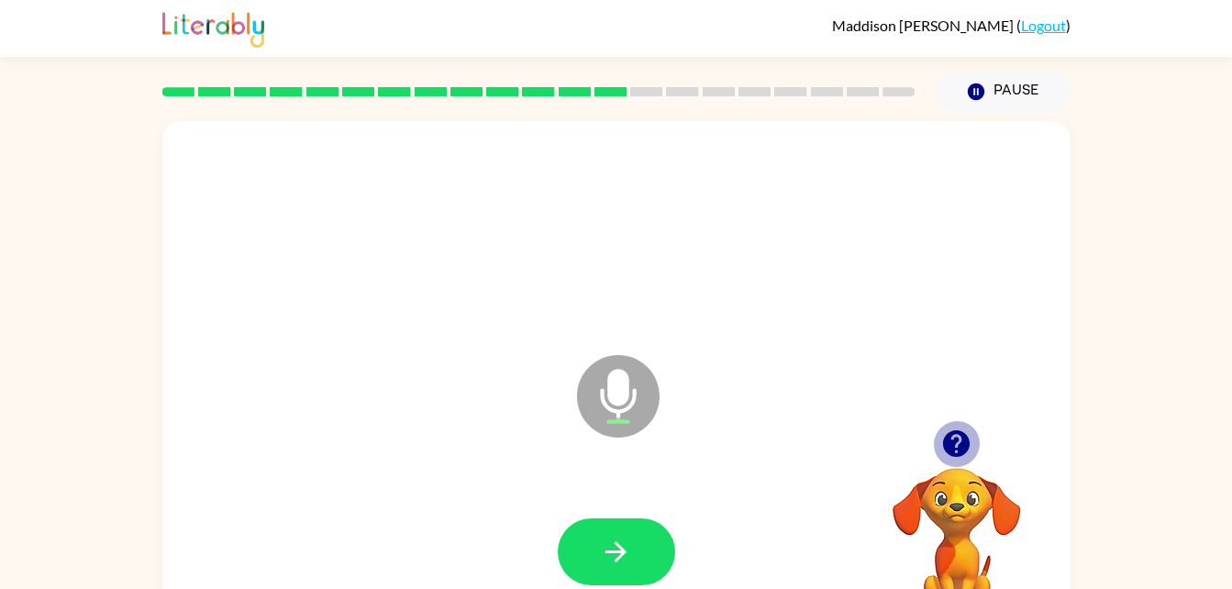
click at [965, 432] on icon "button" at bounding box center [956, 444] width 32 height 32
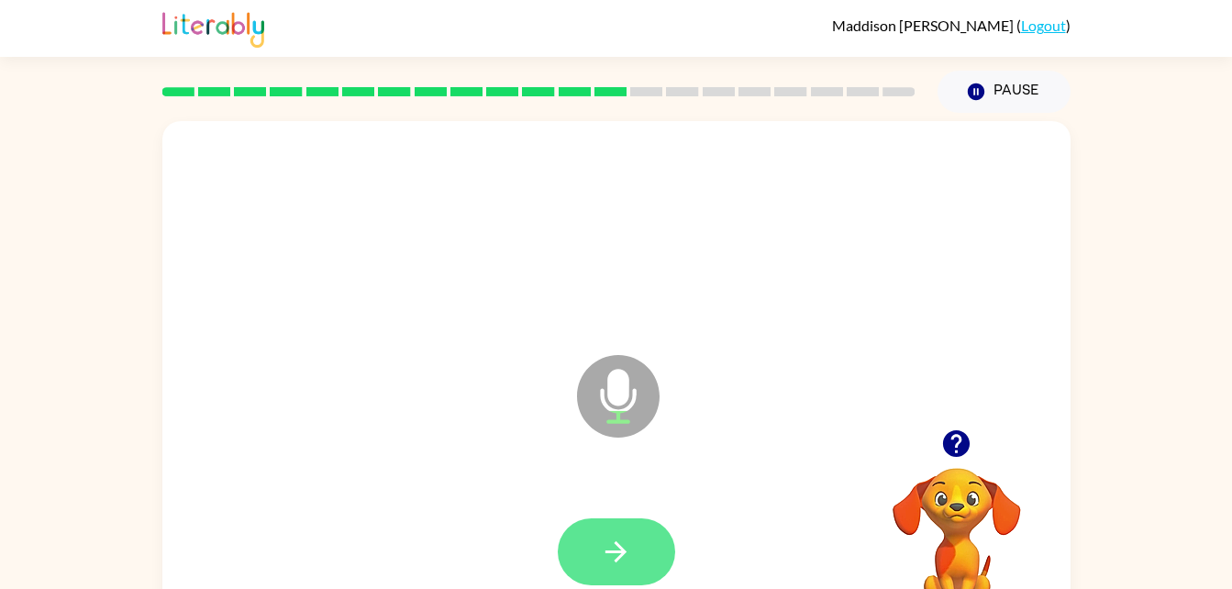
click at [620, 541] on icon "button" at bounding box center [616, 552] width 32 height 32
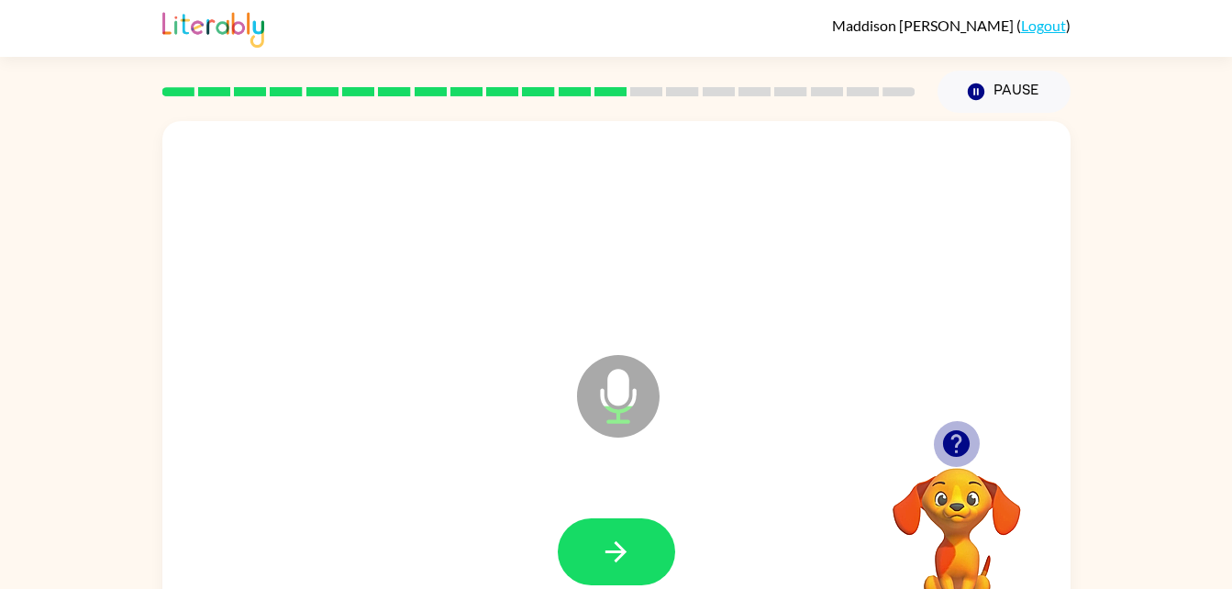
click at [965, 439] on icon "button" at bounding box center [956, 443] width 27 height 27
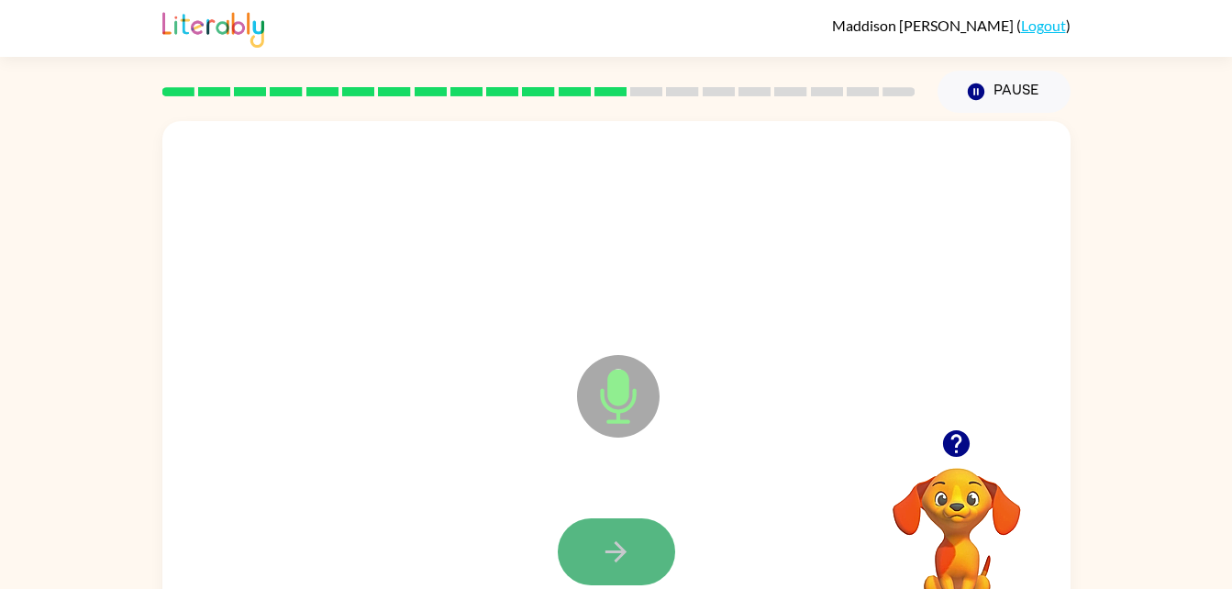
click at [633, 548] on button "button" at bounding box center [616, 551] width 117 height 67
click at [622, 549] on icon "button" at bounding box center [616, 551] width 21 height 21
click at [618, 553] on icon "button" at bounding box center [616, 552] width 32 height 32
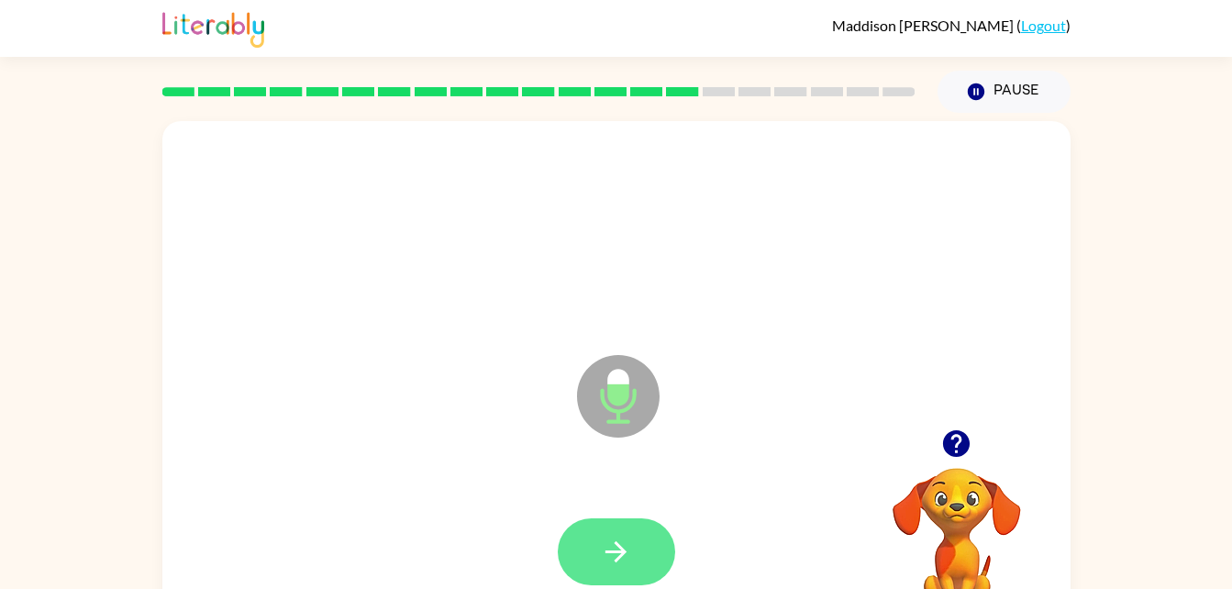
click at [618, 553] on icon "button" at bounding box center [616, 552] width 32 height 32
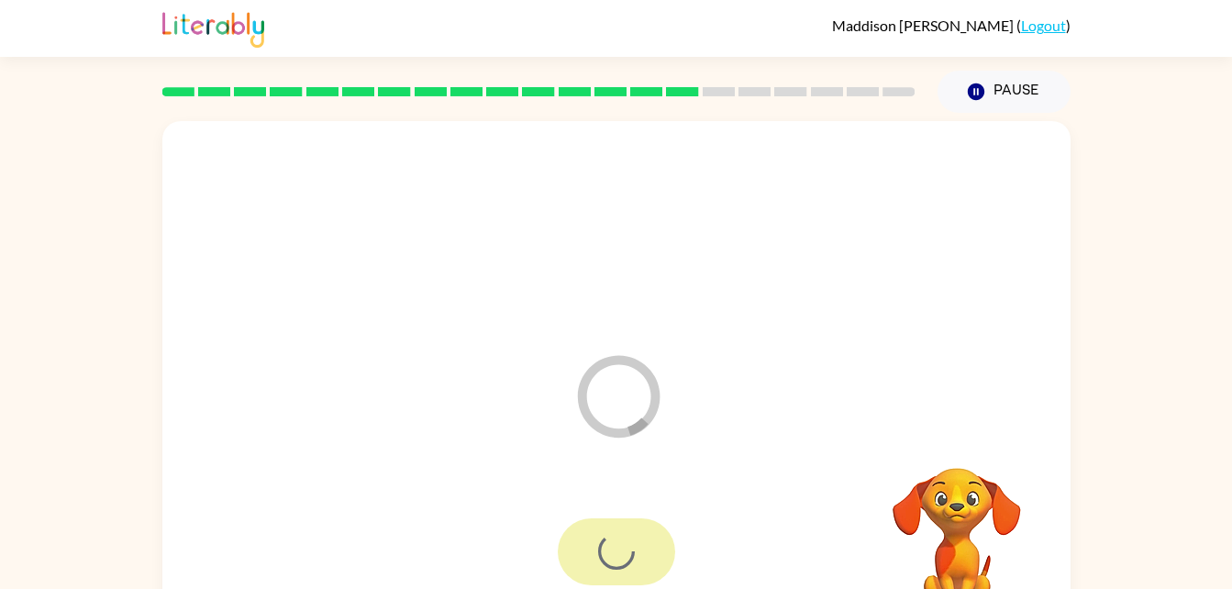
click at [553, 466] on div "Loader Your response is being sent to our graders" at bounding box center [616, 383] width 908 height 524
click at [977, 92] on icon "Pause" at bounding box center [976, 92] width 20 height 20
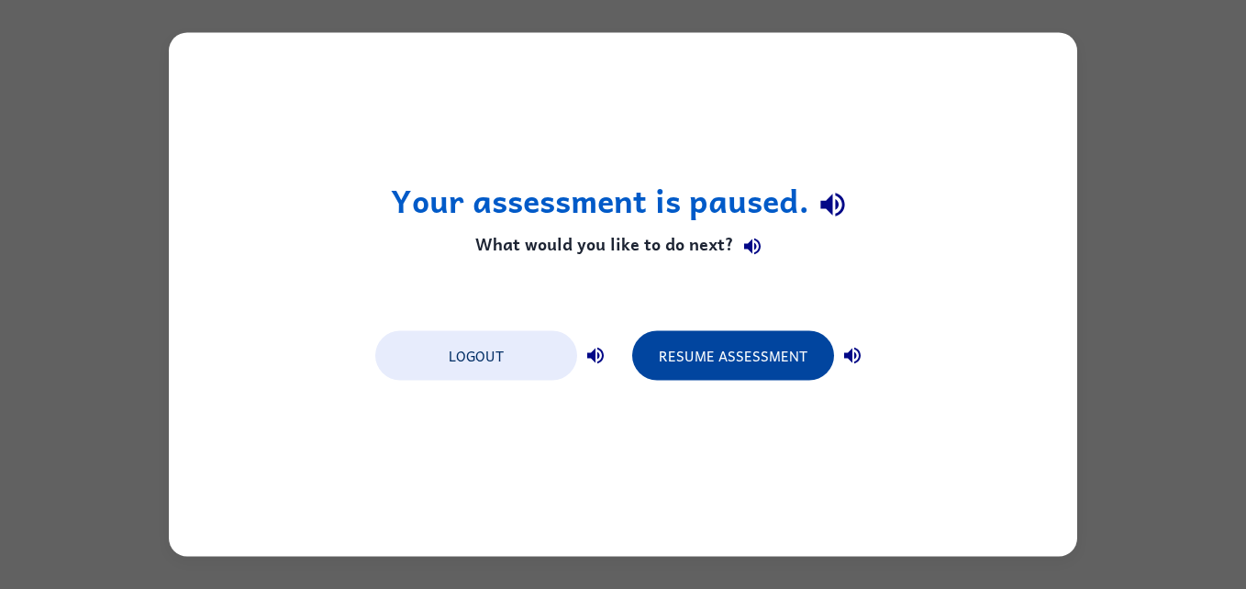
click at [703, 336] on button "Resume Assessment" at bounding box center [733, 356] width 202 height 50
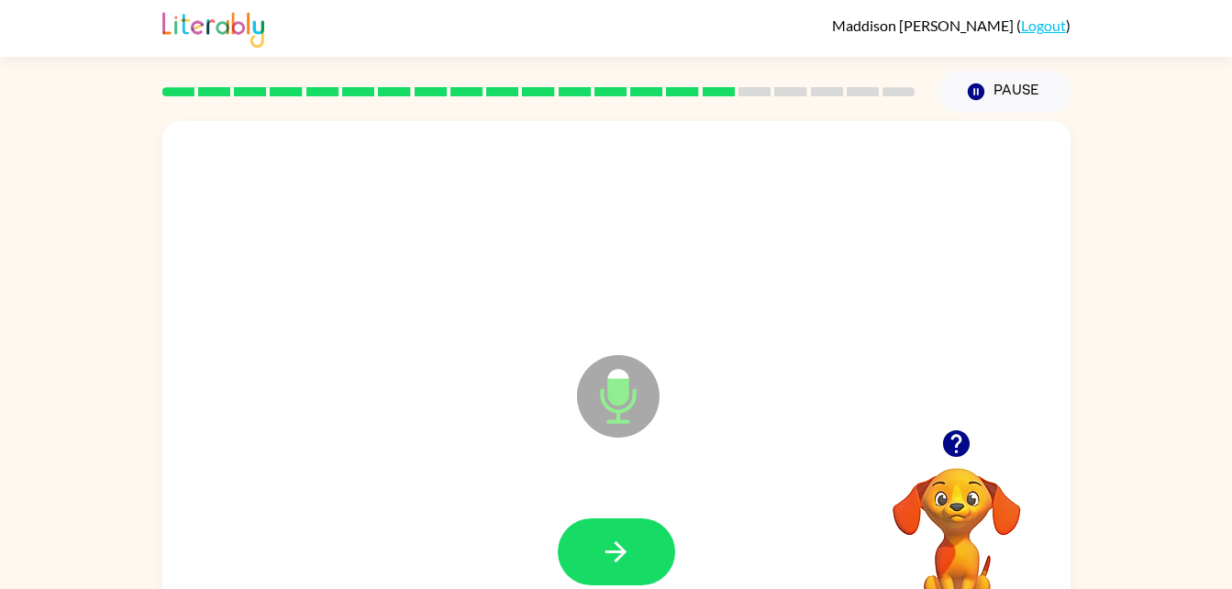
click at [600, 585] on div at bounding box center [617, 552] width 872 height 150
click at [616, 558] on icon "button" at bounding box center [616, 552] width 32 height 32
click at [967, 423] on button "button" at bounding box center [956, 443] width 47 height 47
click at [610, 553] on icon "button" at bounding box center [616, 552] width 32 height 32
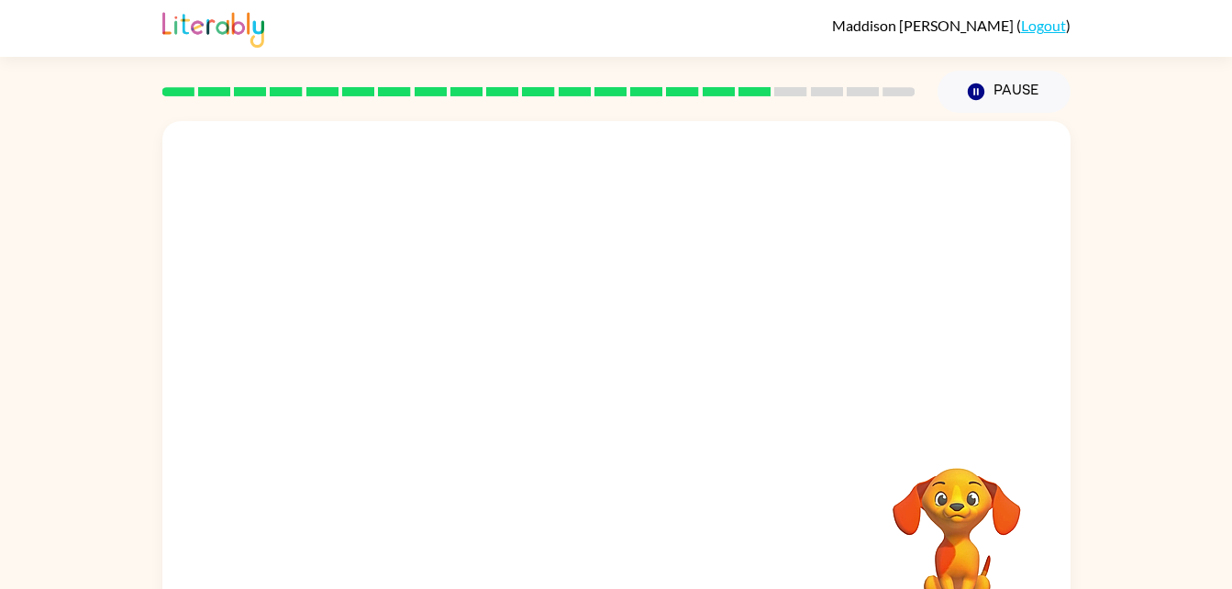
drag, startPoint x: 610, startPoint y: 553, endPoint x: 576, endPoint y: 293, distance: 262.8
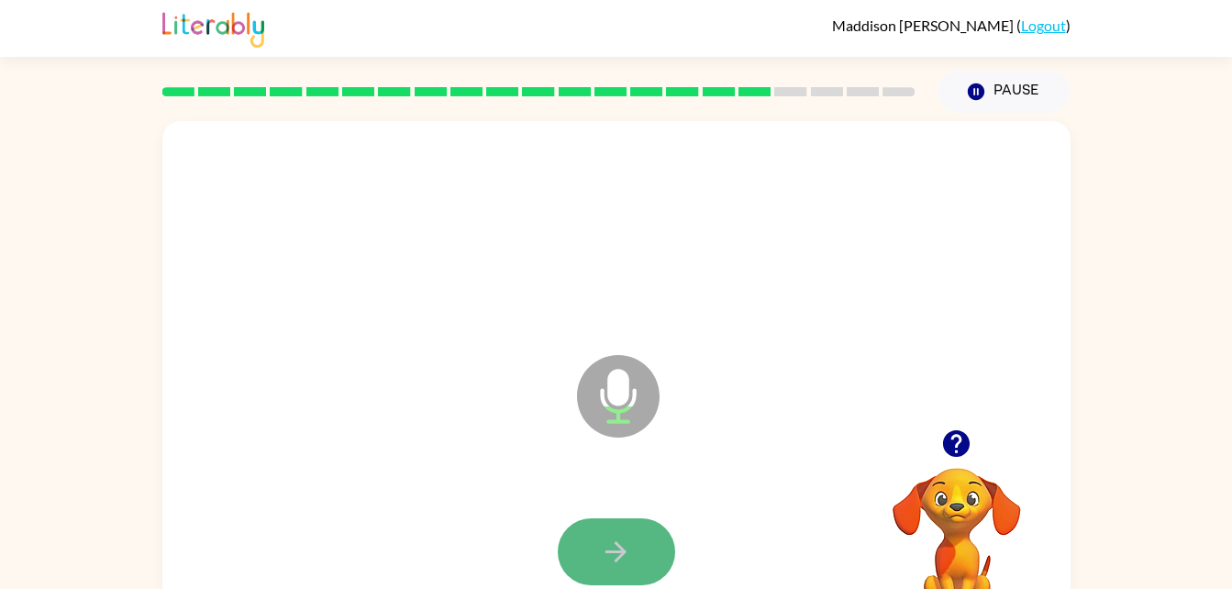
click at [634, 532] on button "button" at bounding box center [616, 551] width 117 height 67
drag, startPoint x: 978, startPoint y: 433, endPoint x: 965, endPoint y: 439, distance: 14.0
click at [965, 439] on div at bounding box center [957, 443] width 184 height 47
click at [963, 440] on icon "button" at bounding box center [956, 443] width 27 height 27
click at [588, 546] on button "button" at bounding box center [616, 551] width 117 height 67
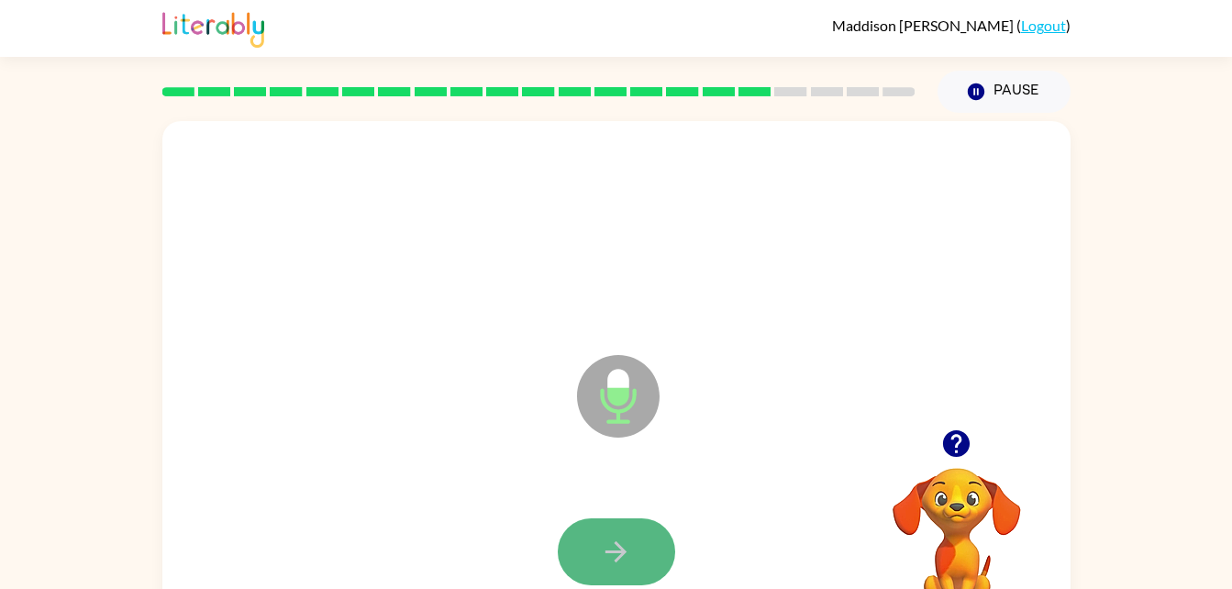
click at [626, 562] on icon "button" at bounding box center [616, 552] width 32 height 32
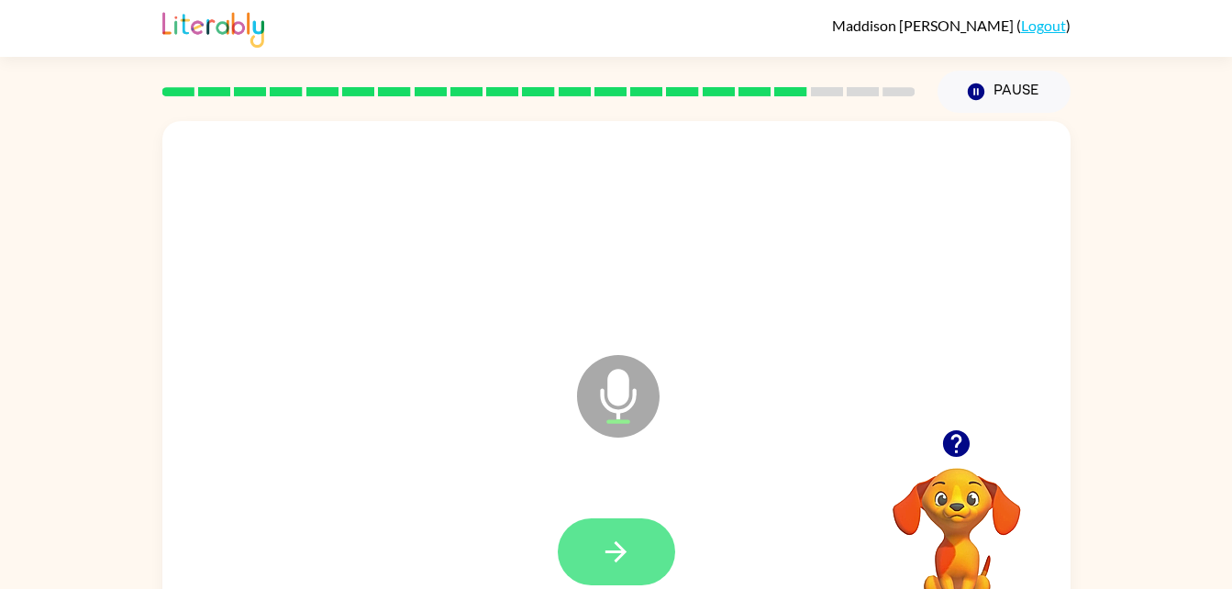
click at [613, 560] on icon "button" at bounding box center [616, 552] width 32 height 32
click at [629, 548] on icon "button" at bounding box center [616, 552] width 32 height 32
click at [597, 563] on button "button" at bounding box center [616, 551] width 117 height 67
click at [625, 564] on icon "button" at bounding box center [616, 552] width 32 height 32
click at [974, 443] on button "button" at bounding box center [956, 443] width 47 height 47
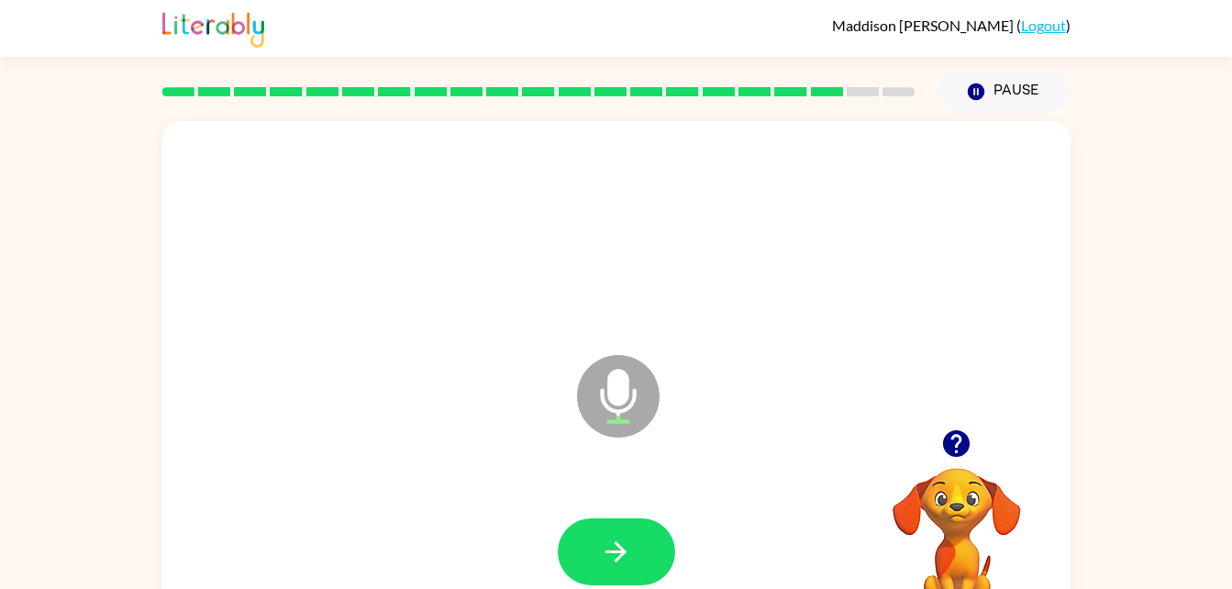
click at [967, 449] on icon "button" at bounding box center [956, 443] width 27 height 27
click at [974, 436] on button "button" at bounding box center [956, 443] width 47 height 47
click at [581, 540] on button "button" at bounding box center [616, 551] width 117 height 67
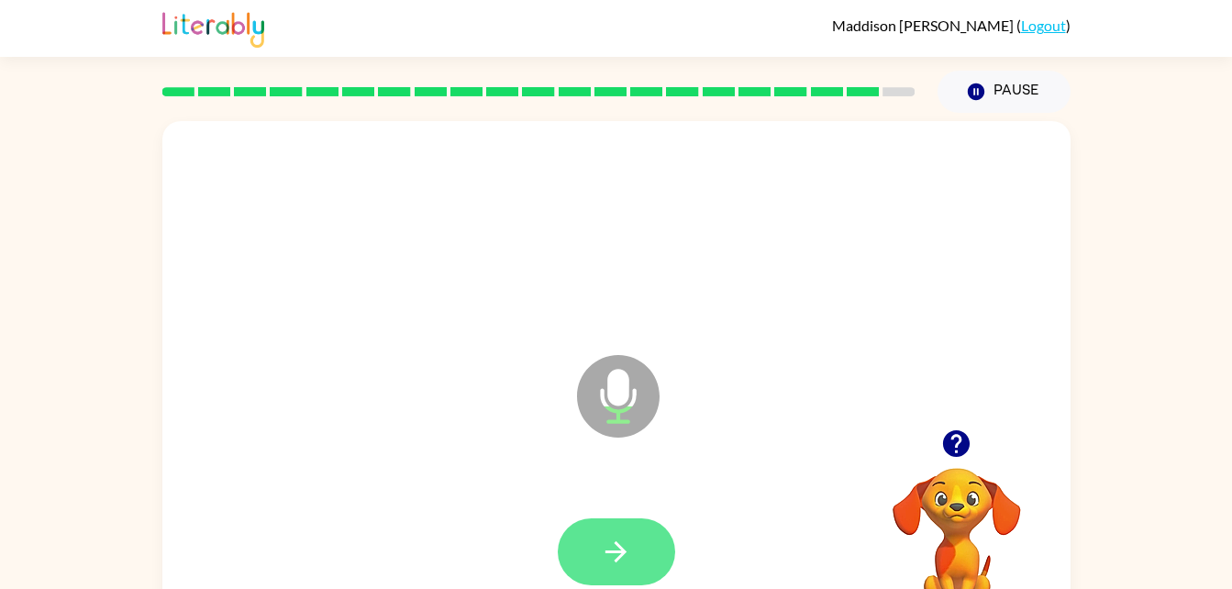
click at [598, 548] on button "button" at bounding box center [616, 551] width 117 height 67
click at [609, 553] on icon "button" at bounding box center [616, 552] width 32 height 32
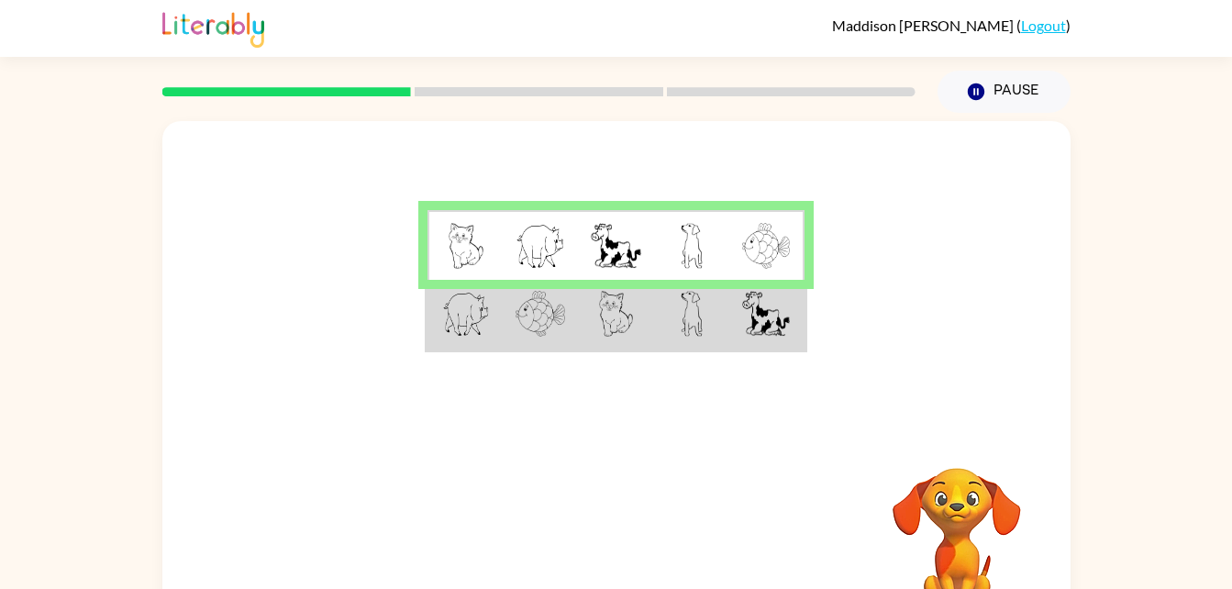
click at [470, 306] on img at bounding box center [466, 314] width 48 height 46
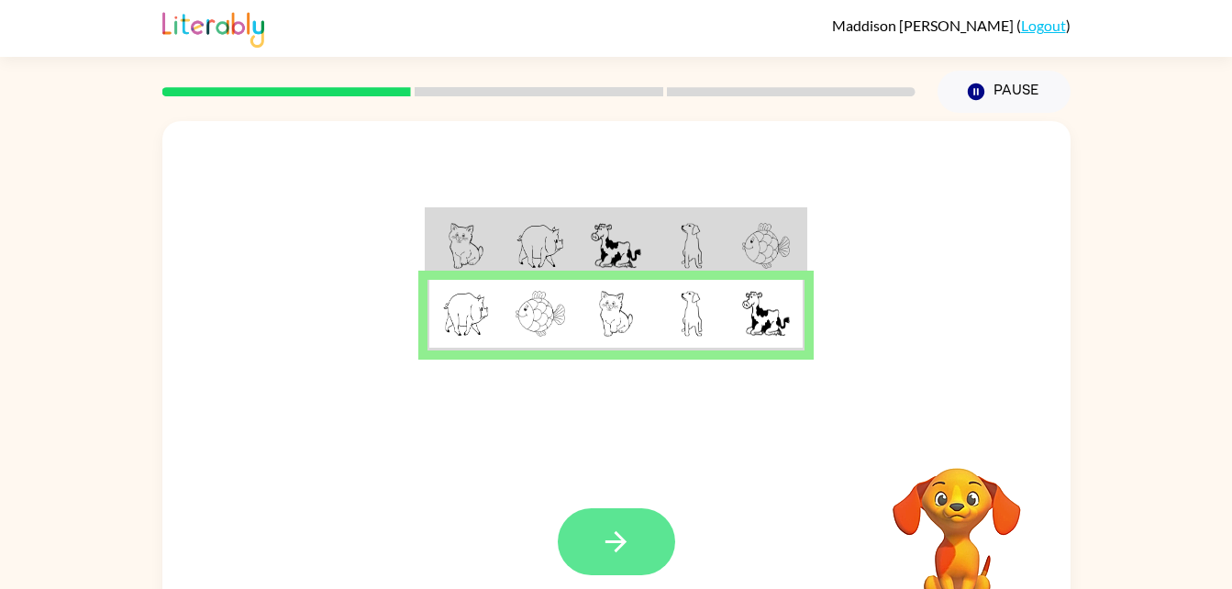
click at [631, 532] on icon "button" at bounding box center [616, 542] width 32 height 32
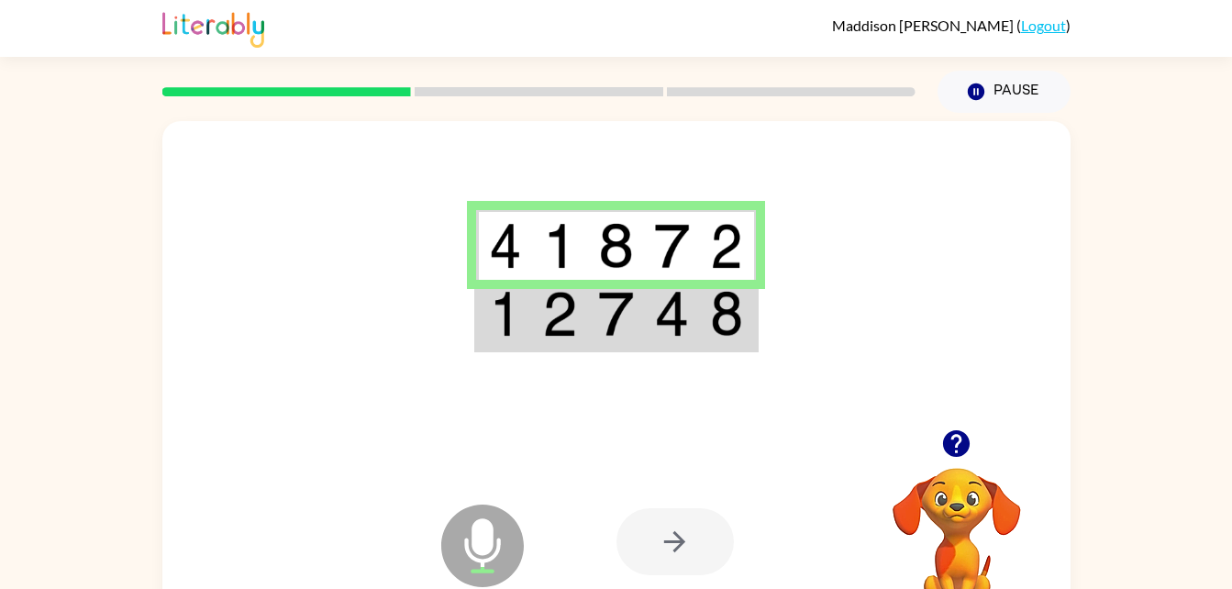
click at [543, 315] on img at bounding box center [559, 314] width 35 height 46
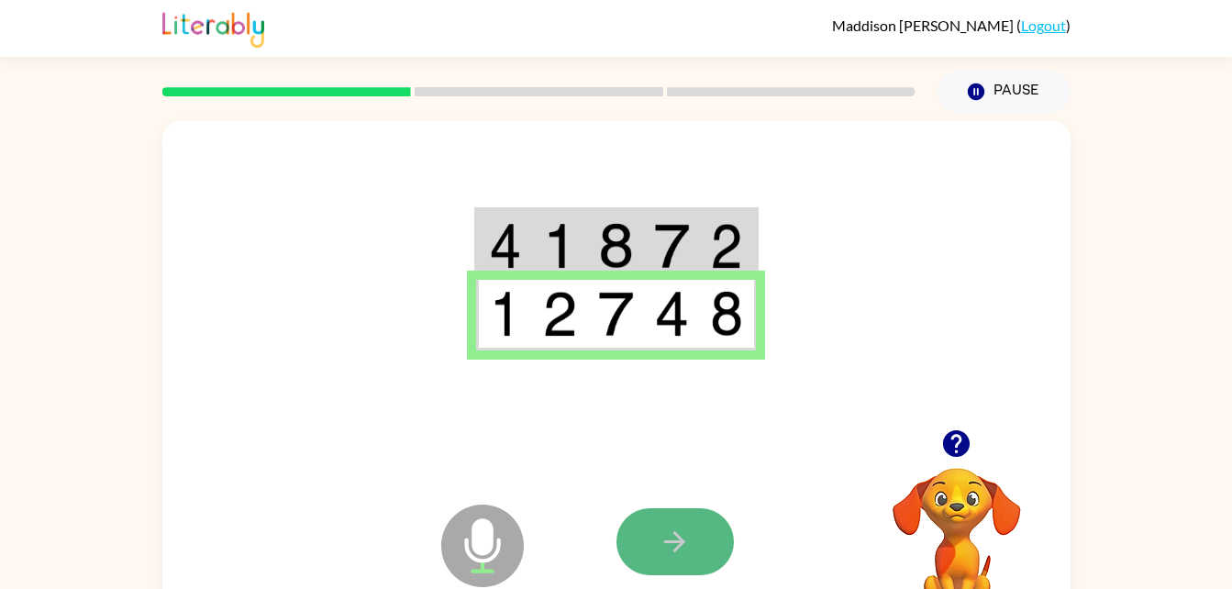
click at [663, 524] on button "button" at bounding box center [675, 541] width 117 height 67
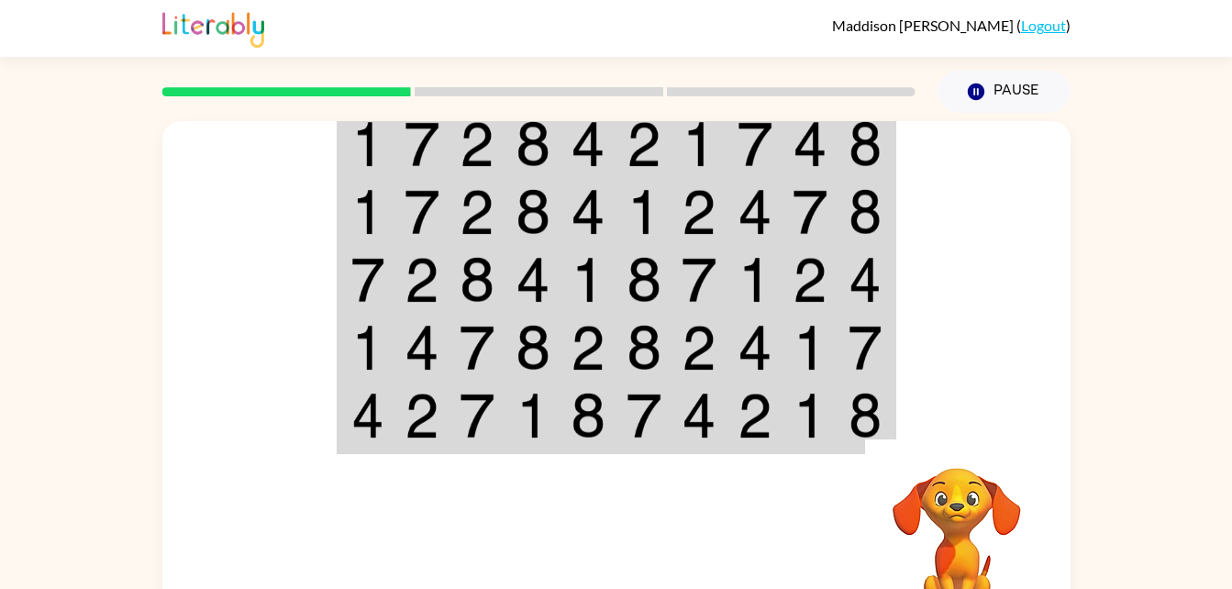
click at [663, 524] on div at bounding box center [752, 542] width 271 height 206
click at [408, 133] on img at bounding box center [422, 144] width 35 height 46
click at [413, 142] on img at bounding box center [422, 144] width 35 height 46
click at [443, 140] on td at bounding box center [423, 143] width 56 height 71
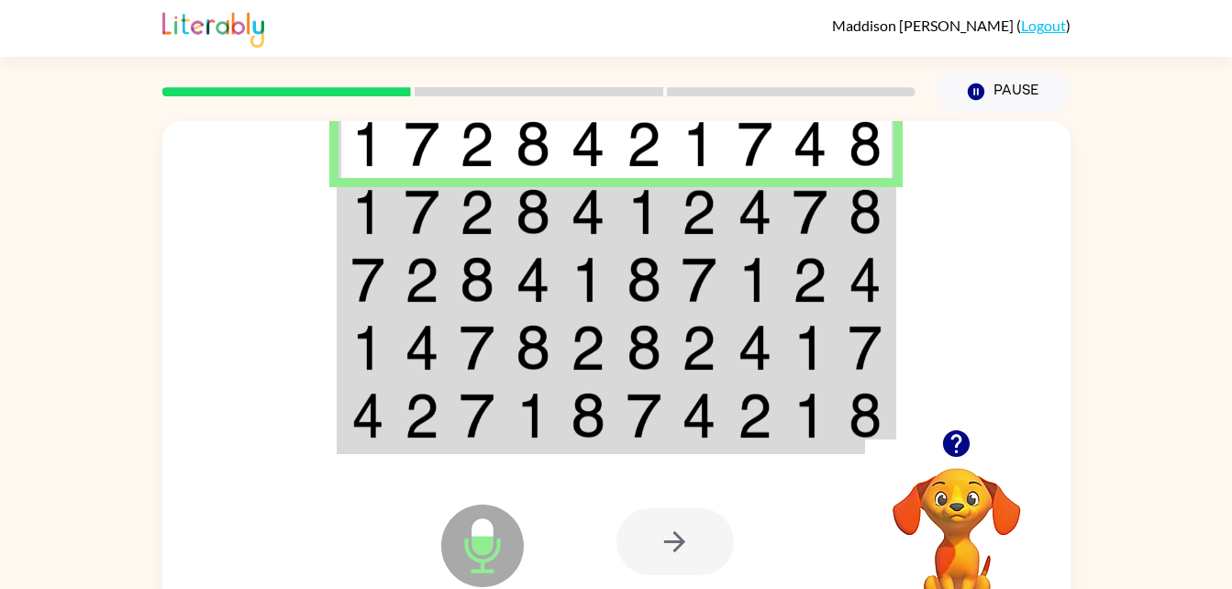
click at [577, 151] on img at bounding box center [588, 144] width 35 height 46
click at [551, 212] on td at bounding box center [534, 212] width 56 height 68
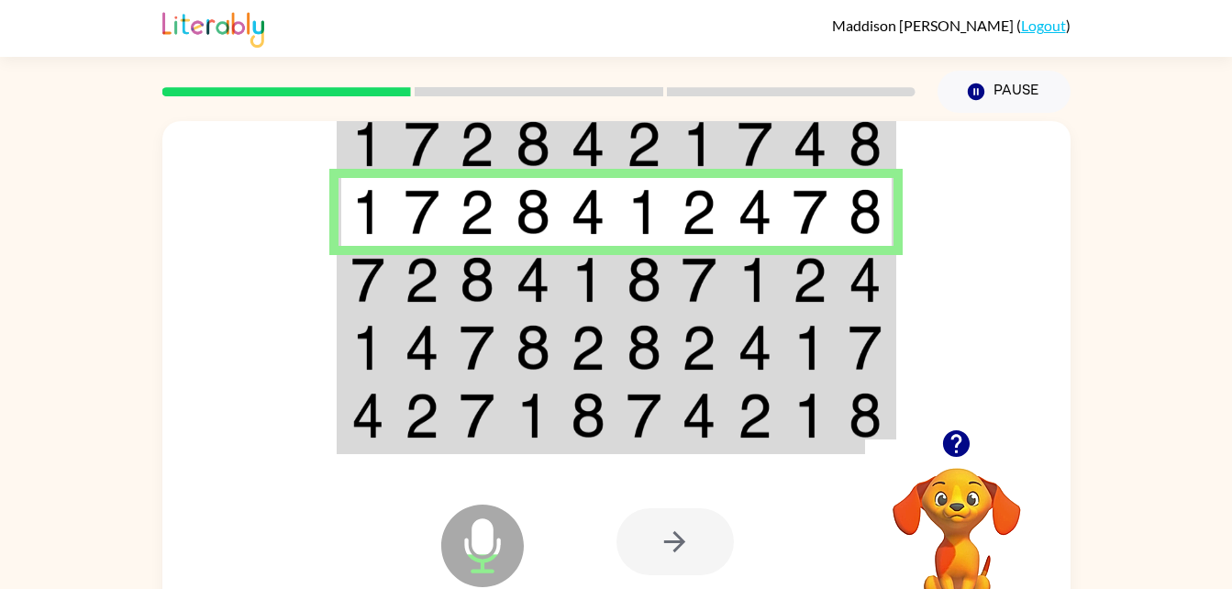
click at [479, 266] on img at bounding box center [477, 280] width 35 height 46
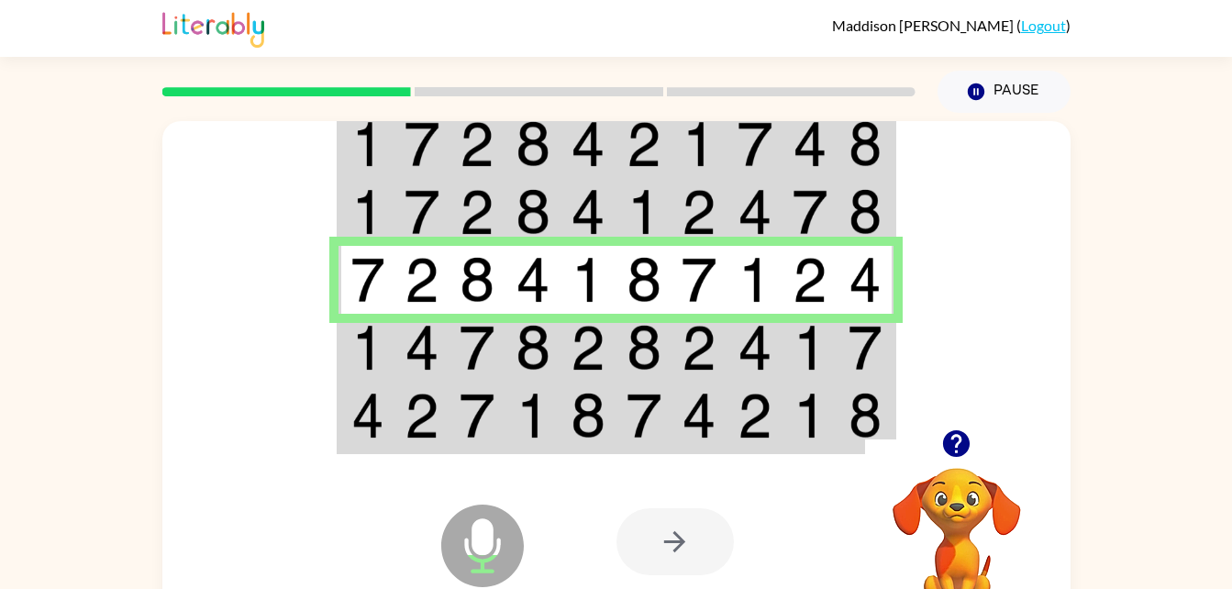
click at [375, 332] on img at bounding box center [367, 348] width 33 height 46
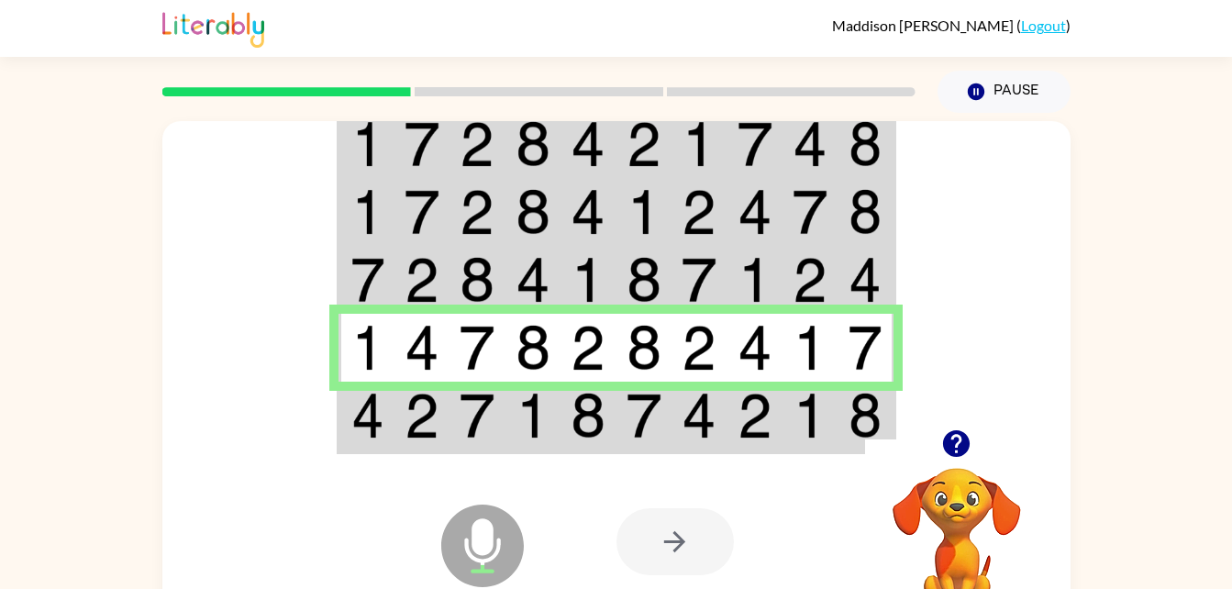
click at [383, 427] on img at bounding box center [367, 416] width 33 height 46
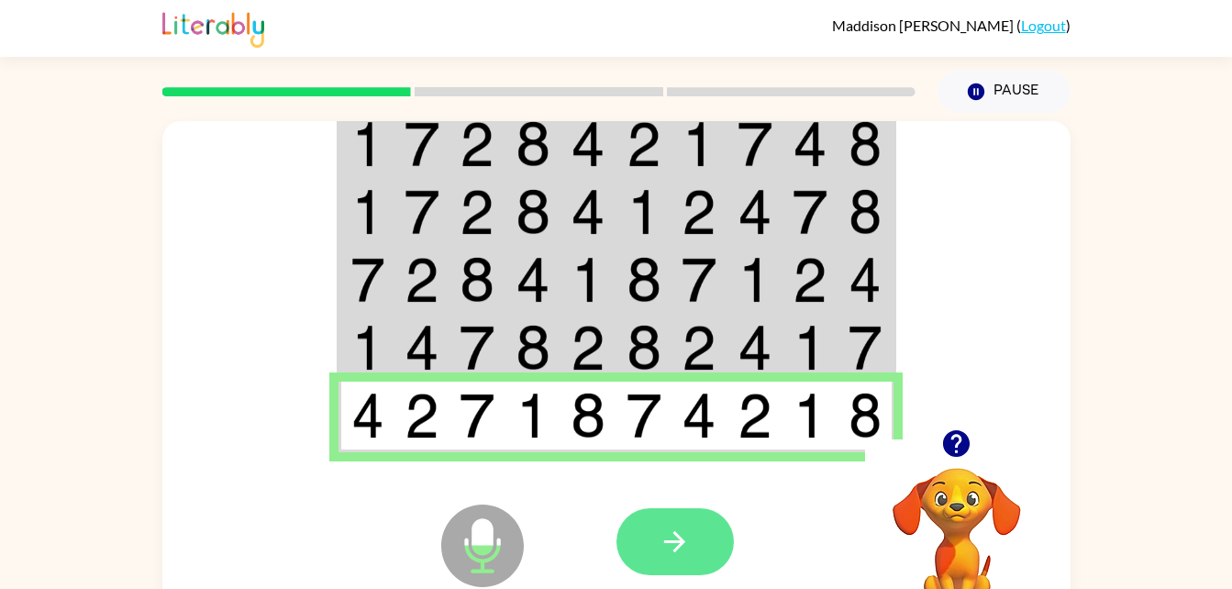
click at [685, 529] on icon "button" at bounding box center [675, 542] width 32 height 32
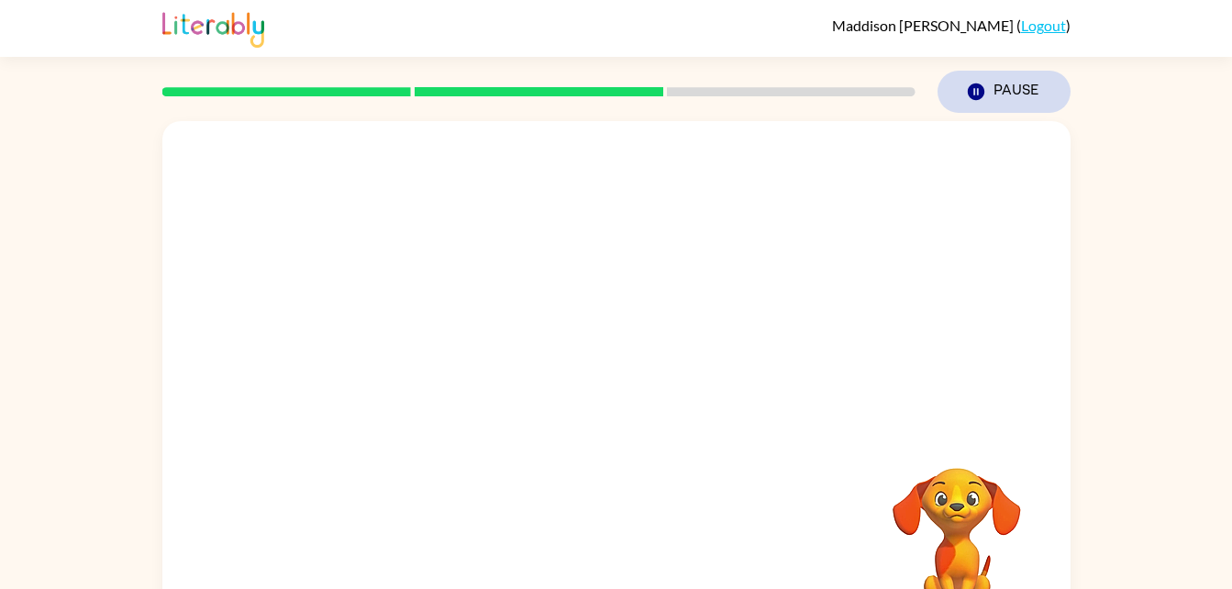
click at [964, 75] on button "Pause Pause" at bounding box center [1004, 92] width 133 height 42
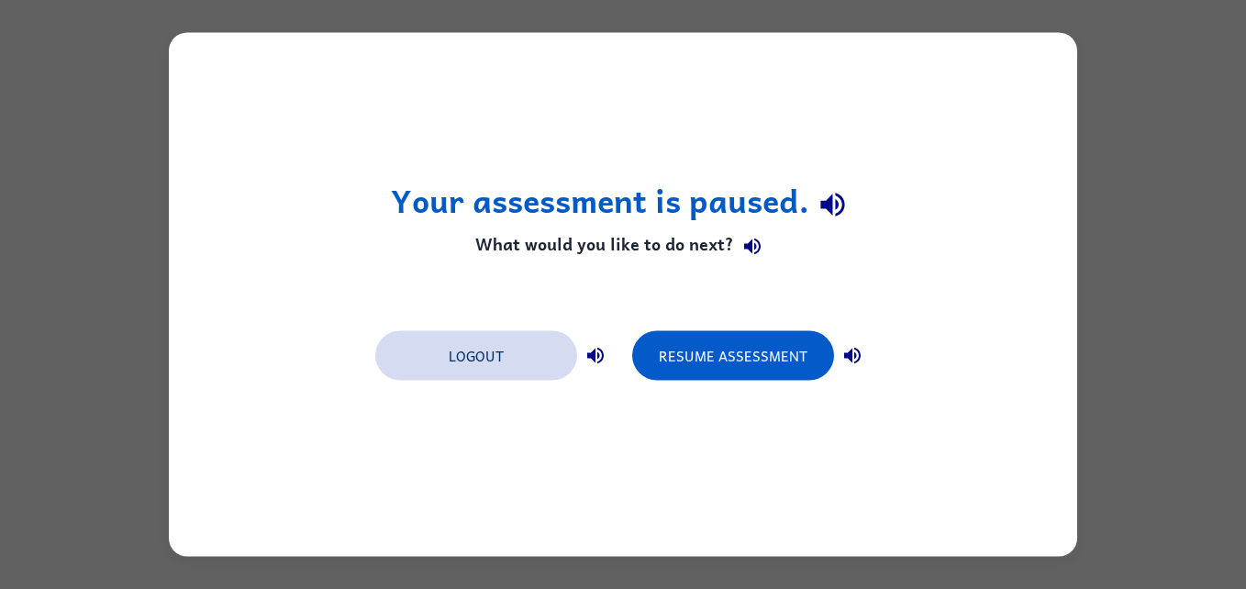
click at [455, 342] on button "Logout" at bounding box center [476, 356] width 202 height 50
